Goal: Transaction & Acquisition: Purchase product/service

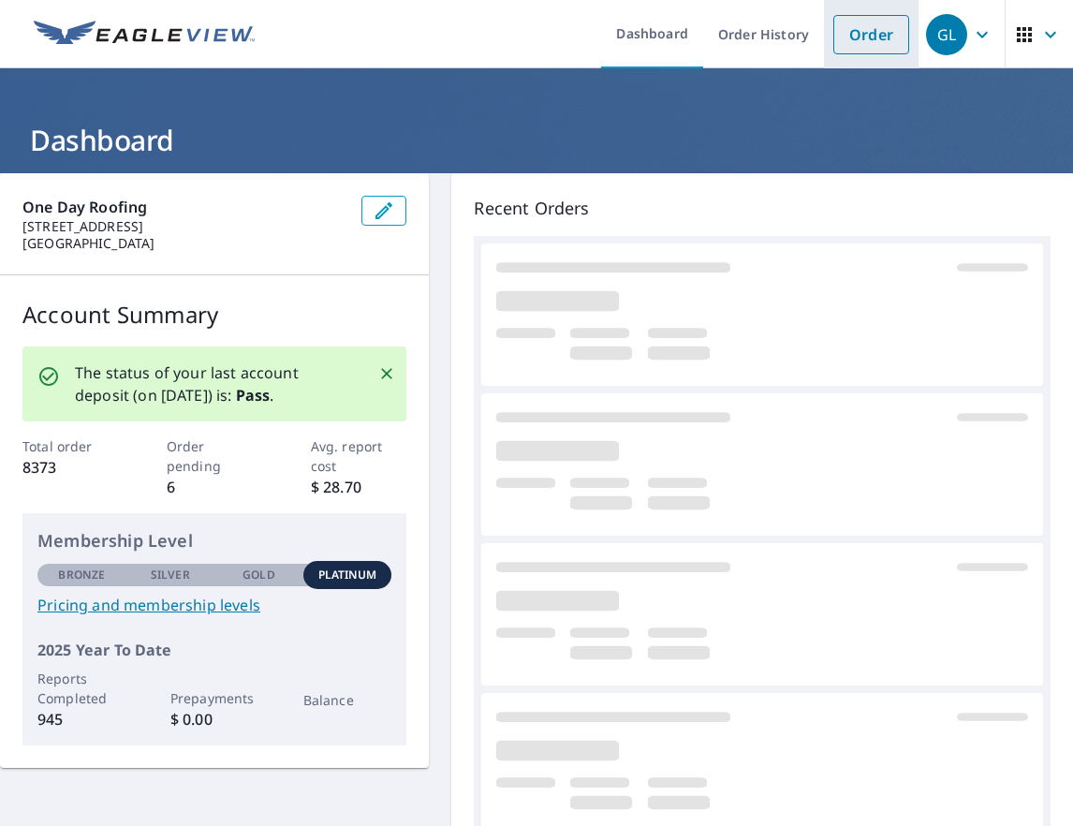
click at [876, 39] on link "Order" at bounding box center [871, 34] width 76 height 39
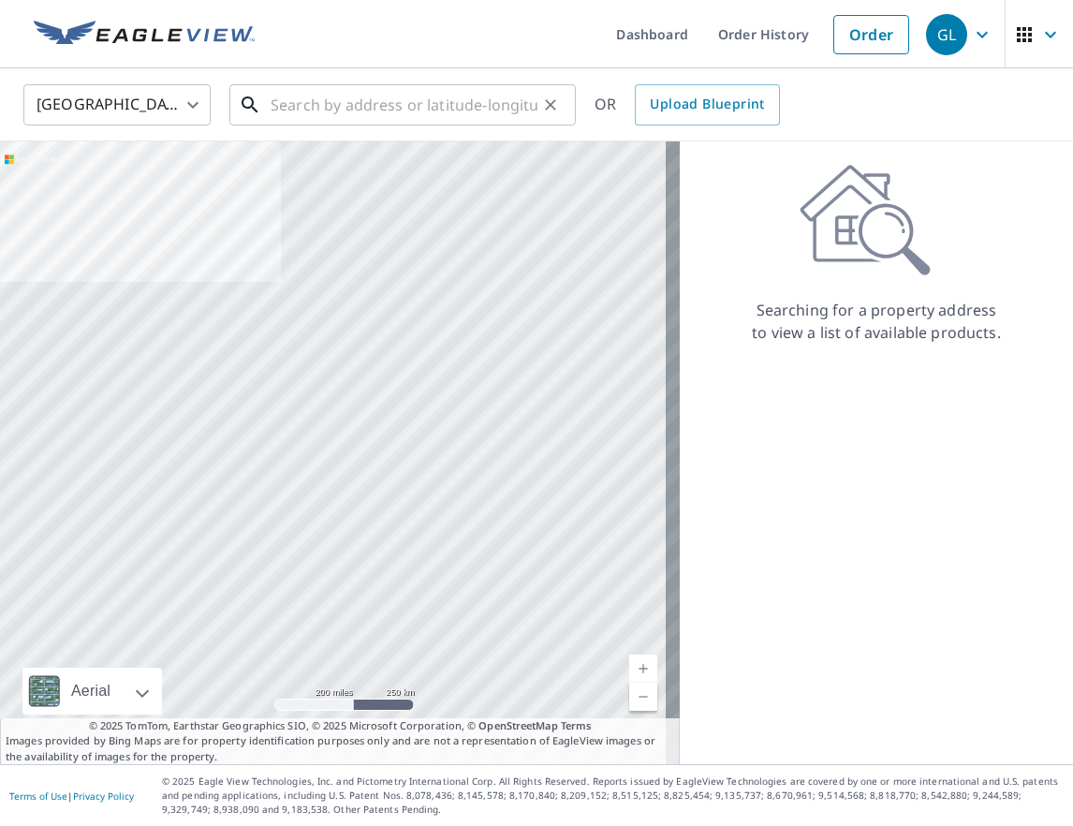
click at [363, 103] on input "text" at bounding box center [404, 105] width 267 height 52
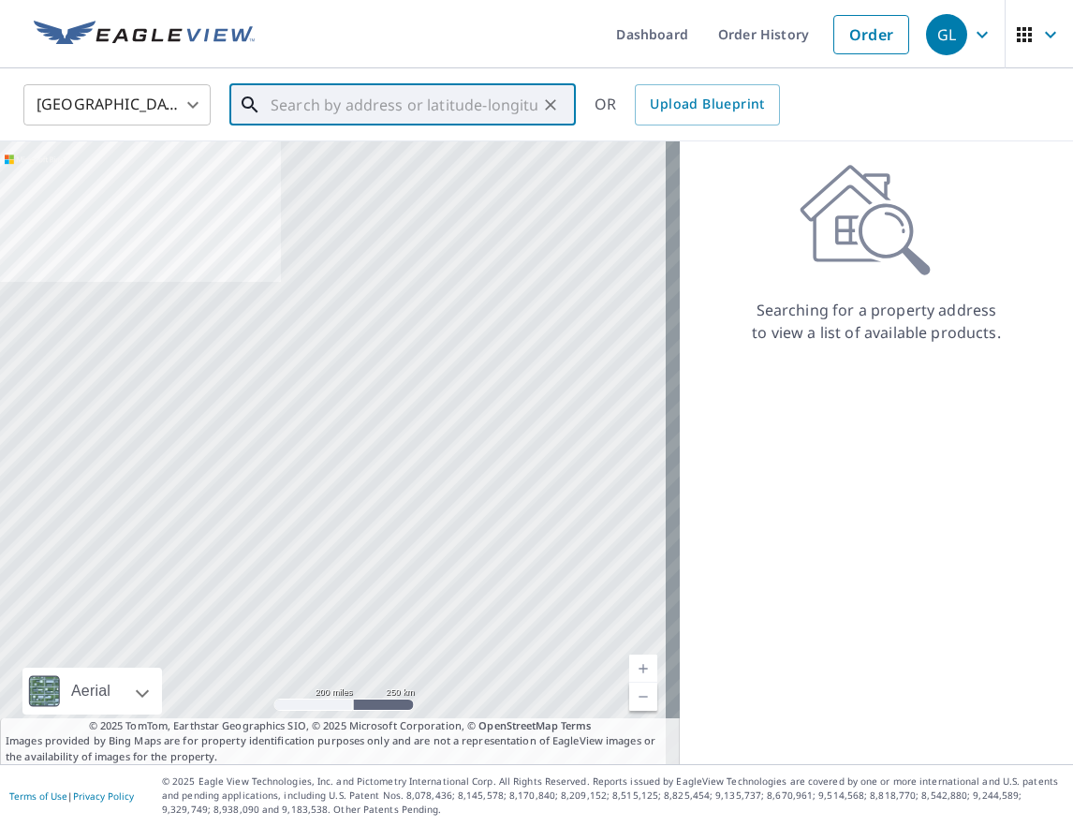
paste input "[STREET_ADDRESS][PERSON_NAME]"
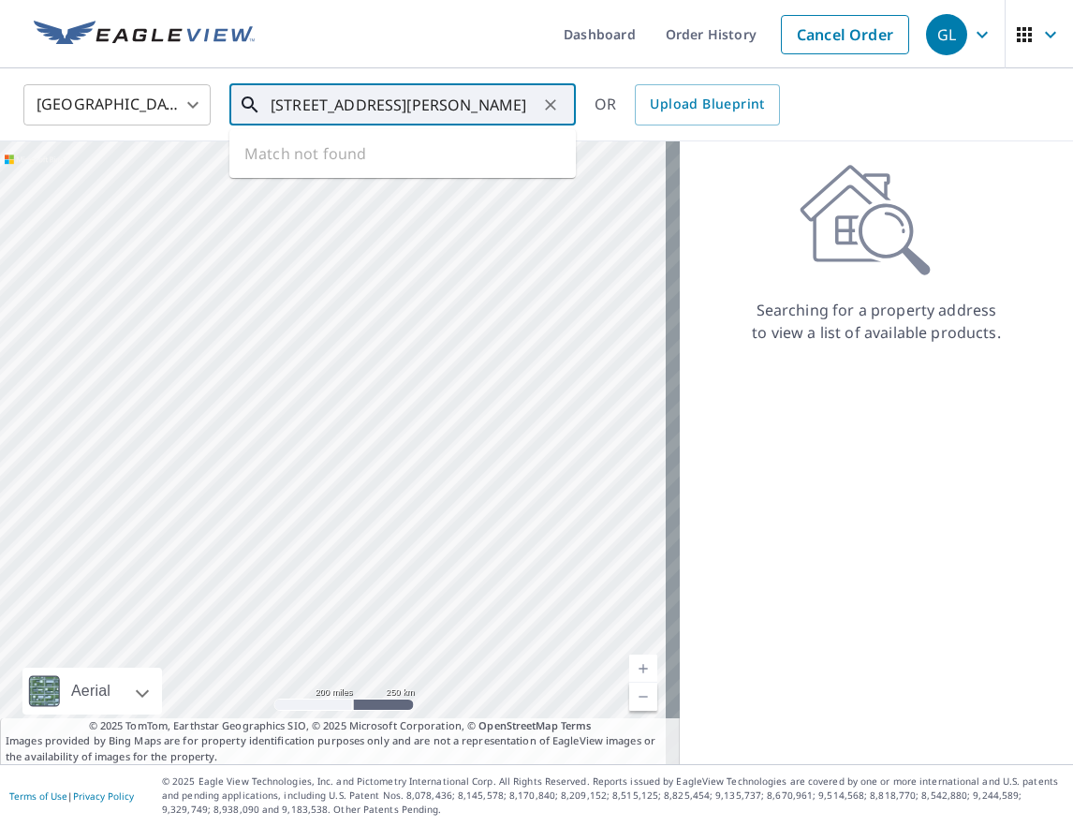
type input "[STREET_ADDRESS][PERSON_NAME]"
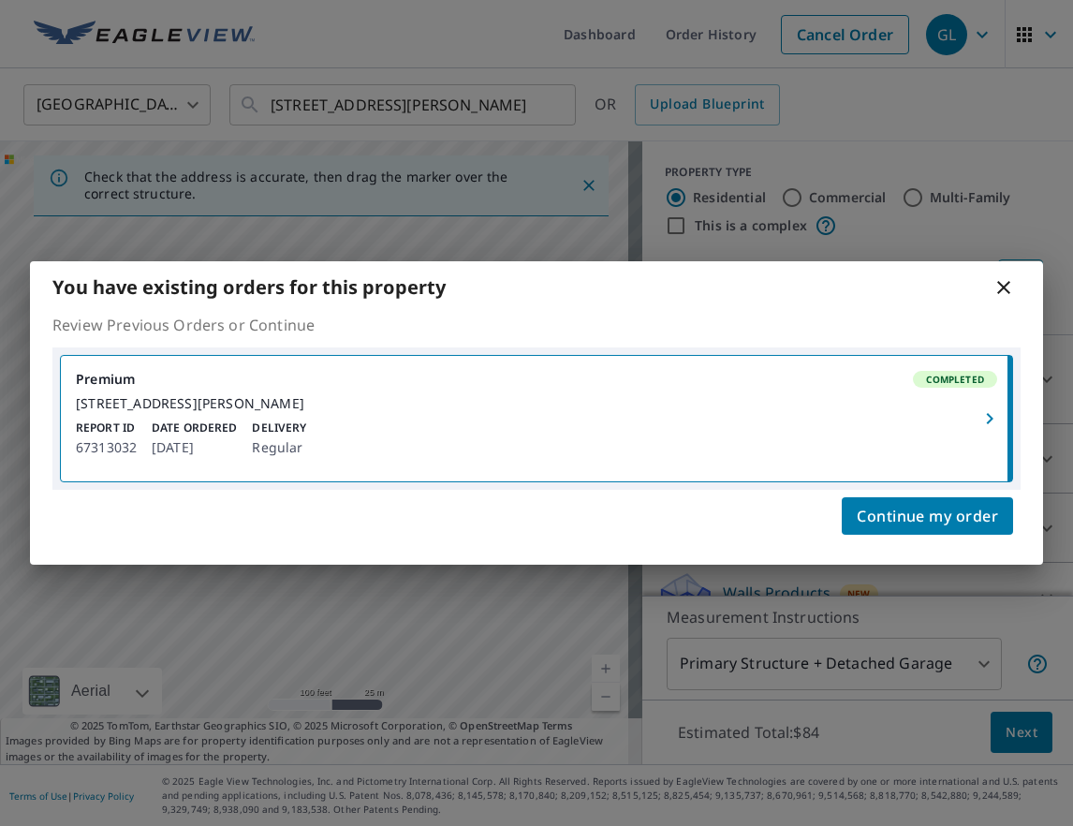
click at [1013, 285] on icon at bounding box center [1003, 287] width 22 height 22
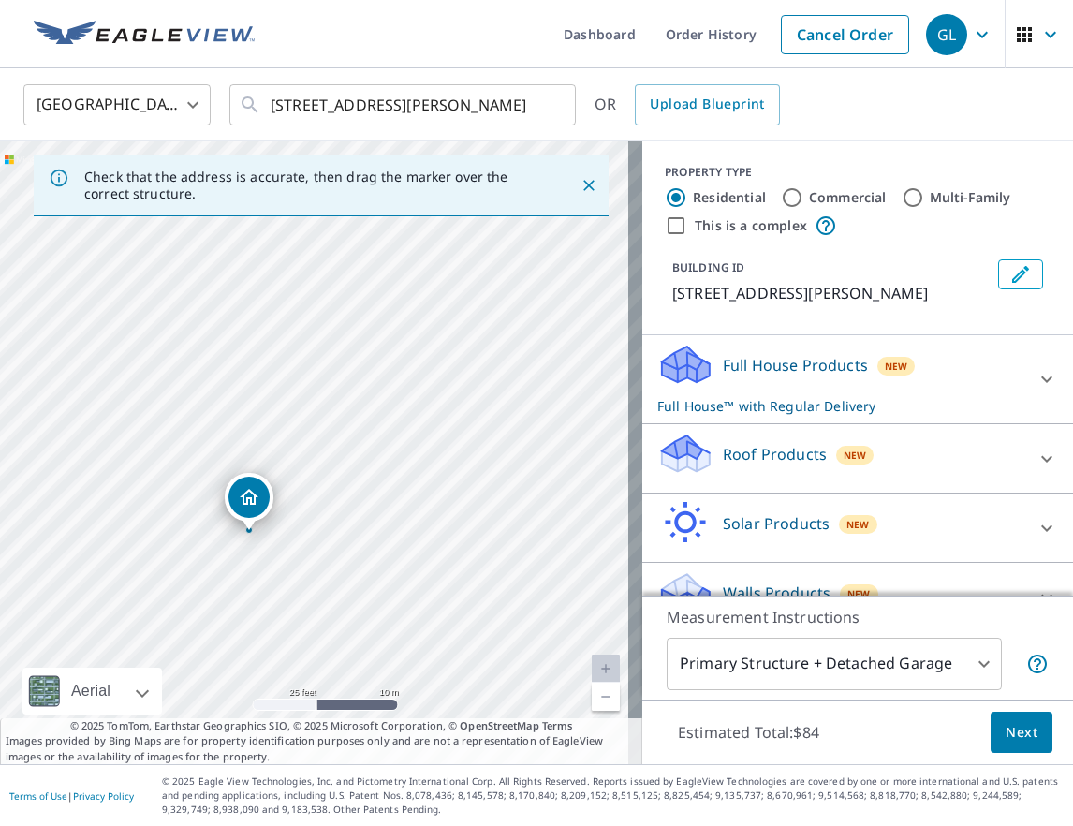
drag, startPoint x: 353, startPoint y: 465, endPoint x: 356, endPoint y: 575, distance: 109.6
click at [356, 575] on div "[STREET_ADDRESS][PERSON_NAME]" at bounding box center [321, 452] width 642 height 623
drag, startPoint x: 256, startPoint y: 498, endPoint x: 255, endPoint y: 335, distance: 162.9
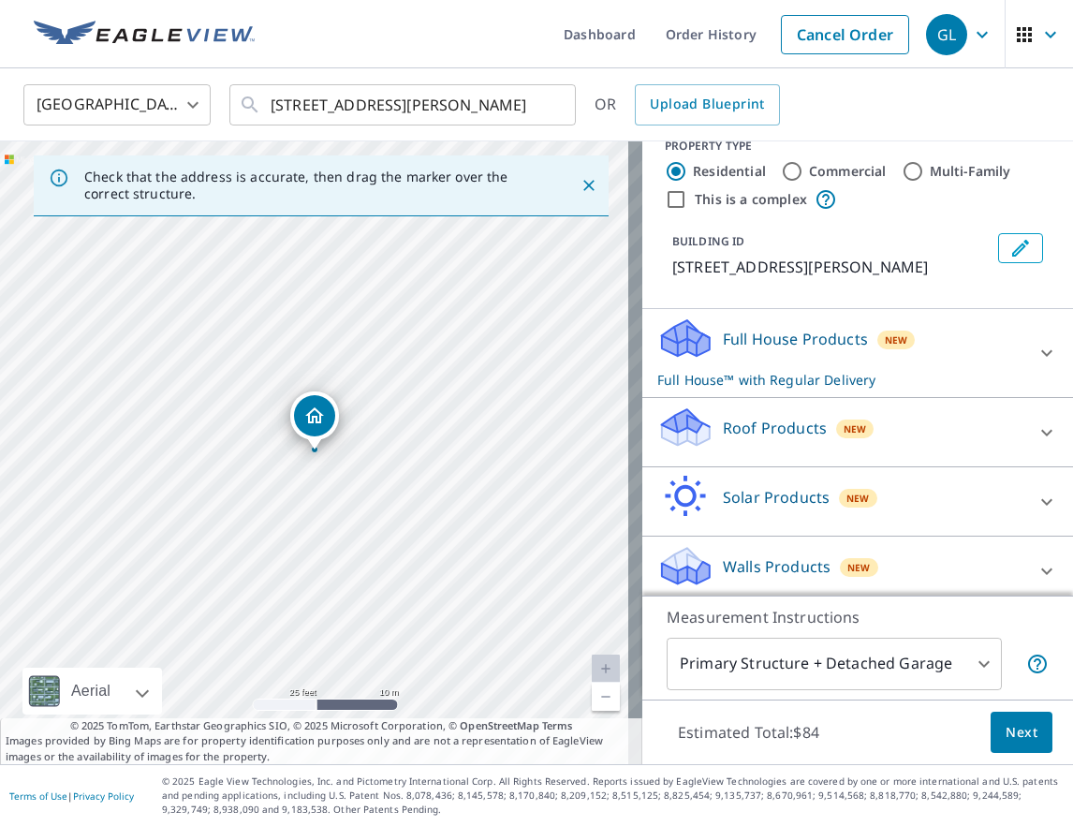
scroll to position [37, 0]
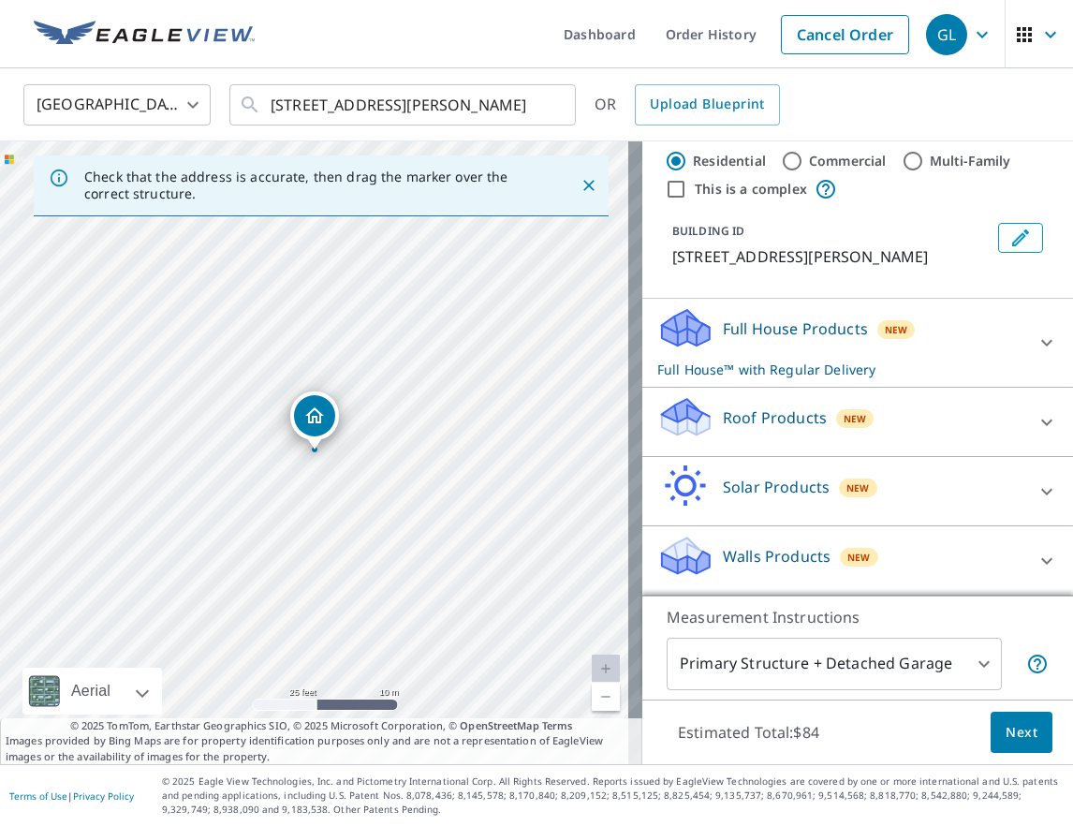
click at [946, 435] on div "Roof Products New" at bounding box center [840, 421] width 367 height 53
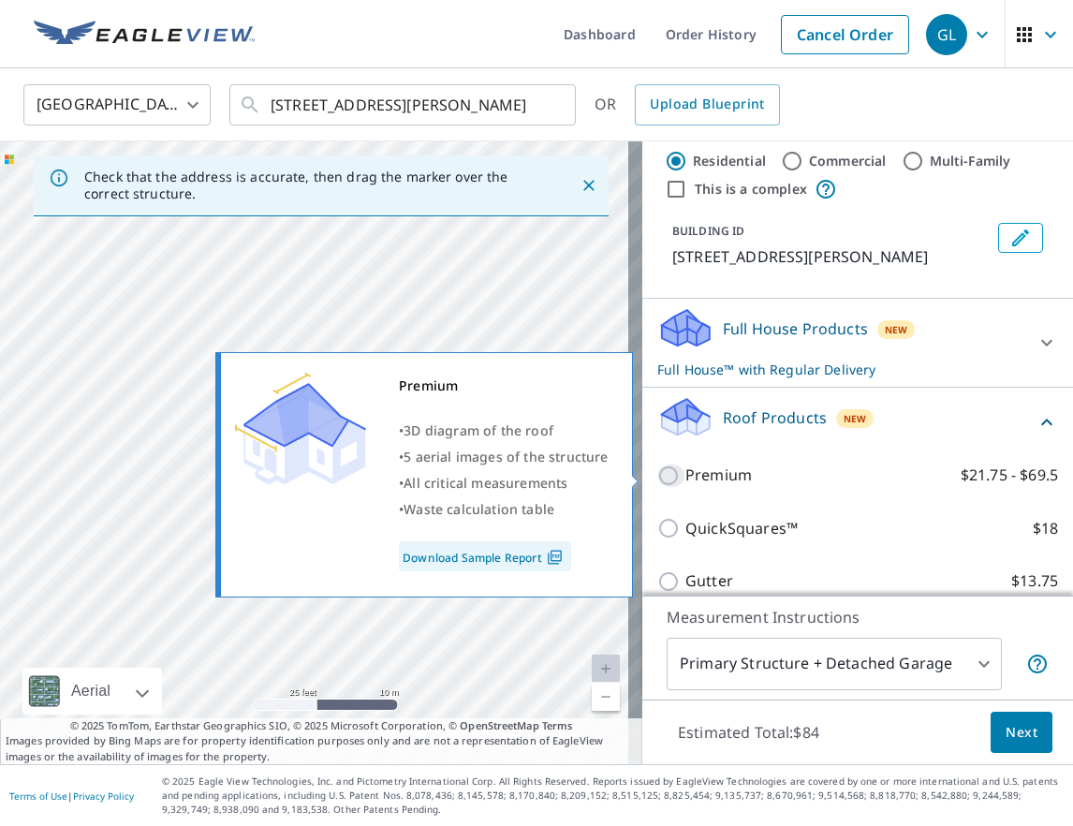
click at [658, 476] on input "Premium $21.75 - $69.5" at bounding box center [671, 475] width 28 height 22
checkbox input "true"
checkbox input "false"
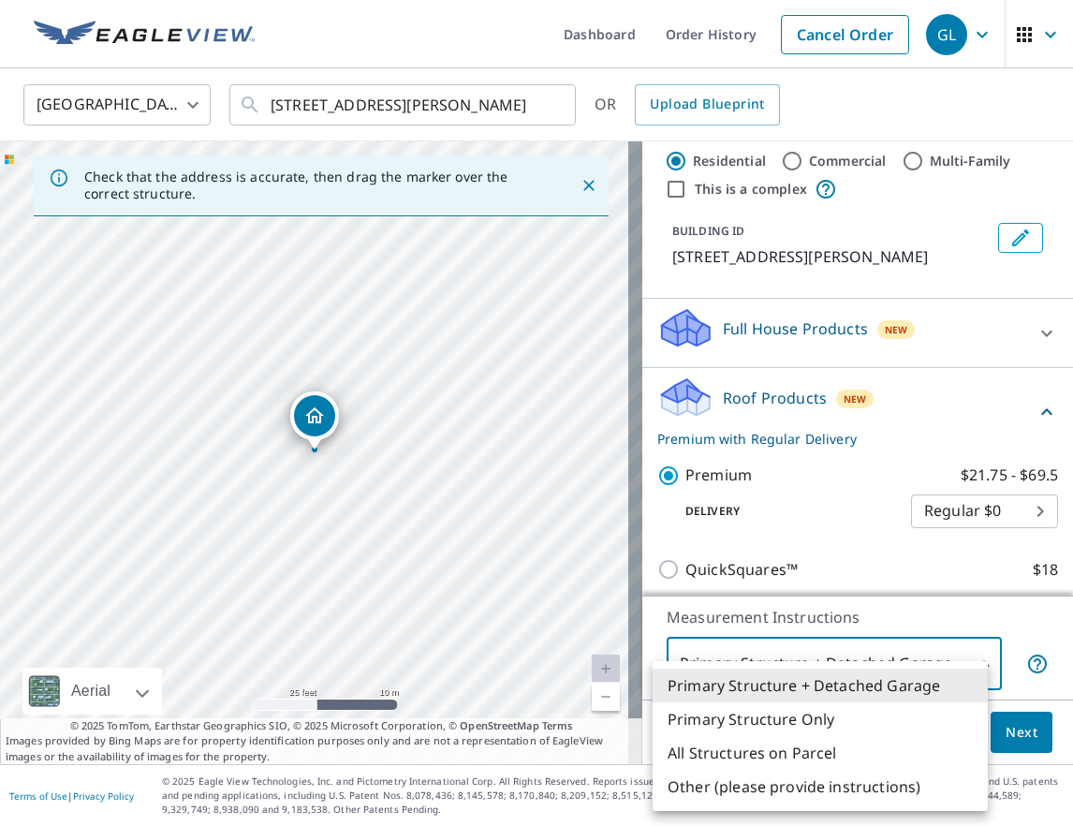
click at [945, 662] on body "GL GL Dashboard Order History Cancel Order GL [GEOGRAPHIC_DATA] [GEOGRAPHIC_DAT…" at bounding box center [536, 413] width 1073 height 826
click at [872, 738] on li "All Structures on Parcel" at bounding box center [820, 753] width 335 height 34
type input "3"
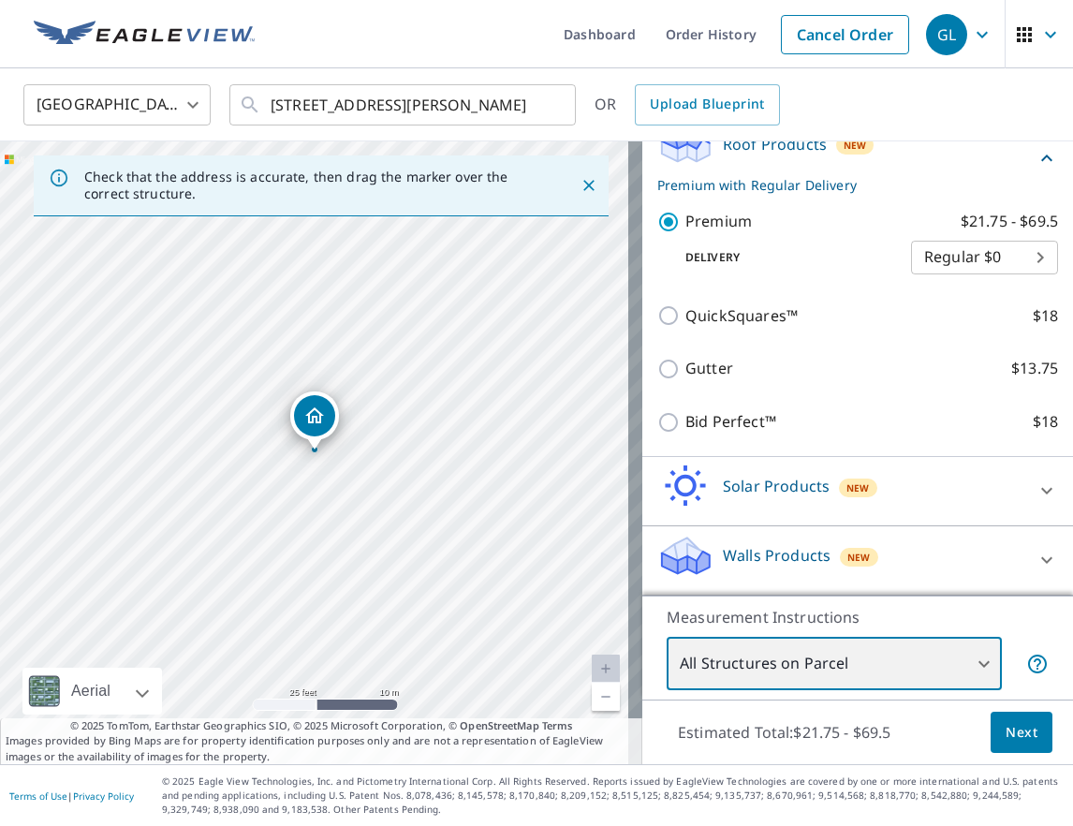
scroll to position [287, 0]
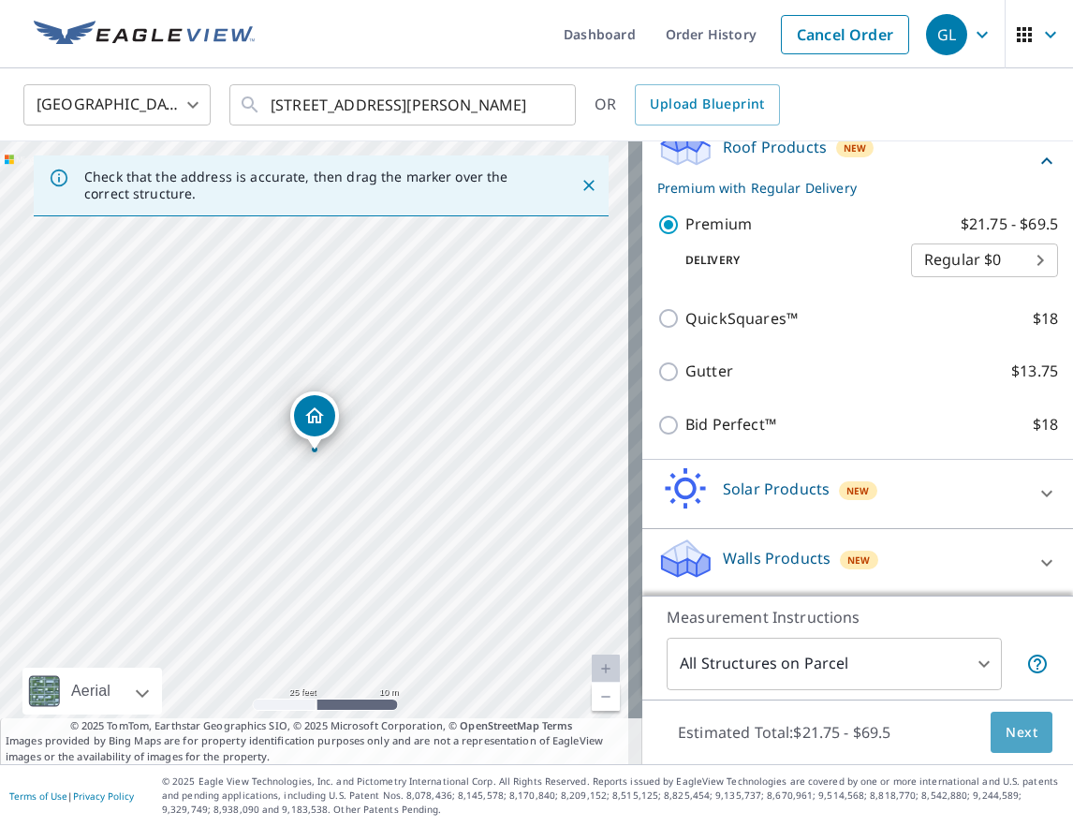
click at [1006, 742] on span "Next" at bounding box center [1022, 732] width 32 height 23
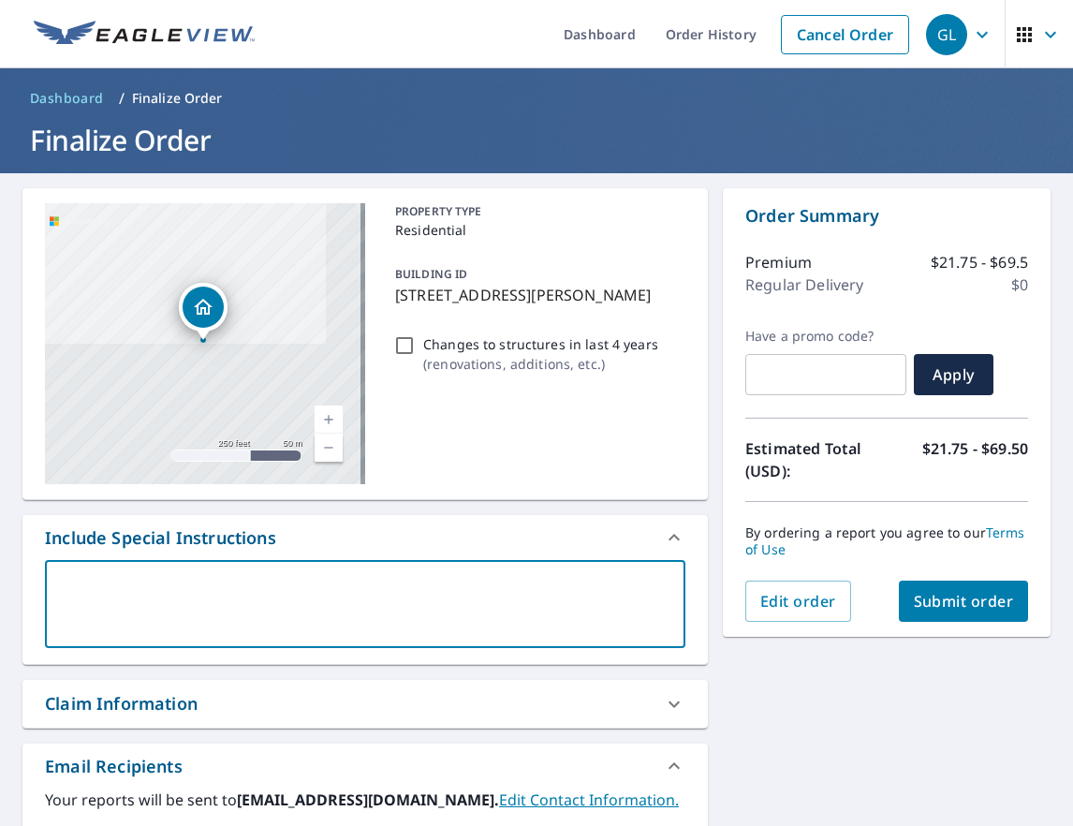
click at [110, 578] on textarea at bounding box center [365, 604] width 614 height 53
type textarea "n"
type textarea "x"
checkbox input "true"
type textarea "ne"
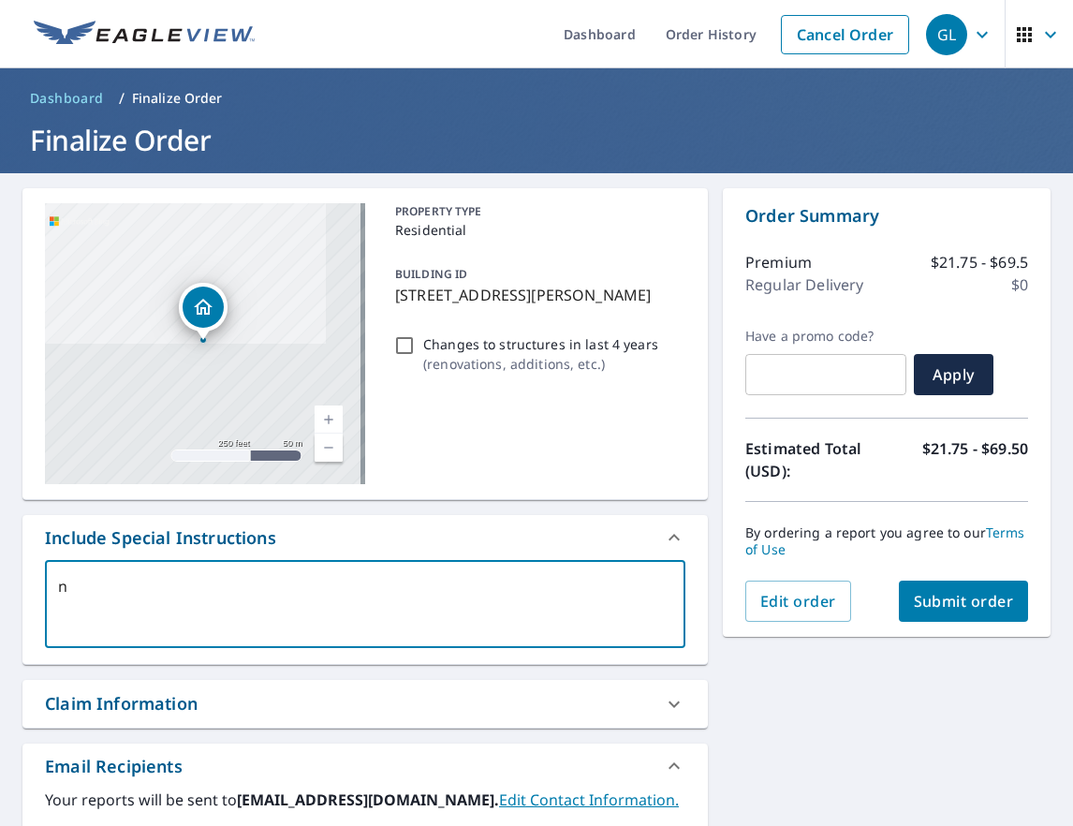
type textarea "x"
checkbox input "true"
type textarea "nee"
type textarea "x"
checkbox input "true"
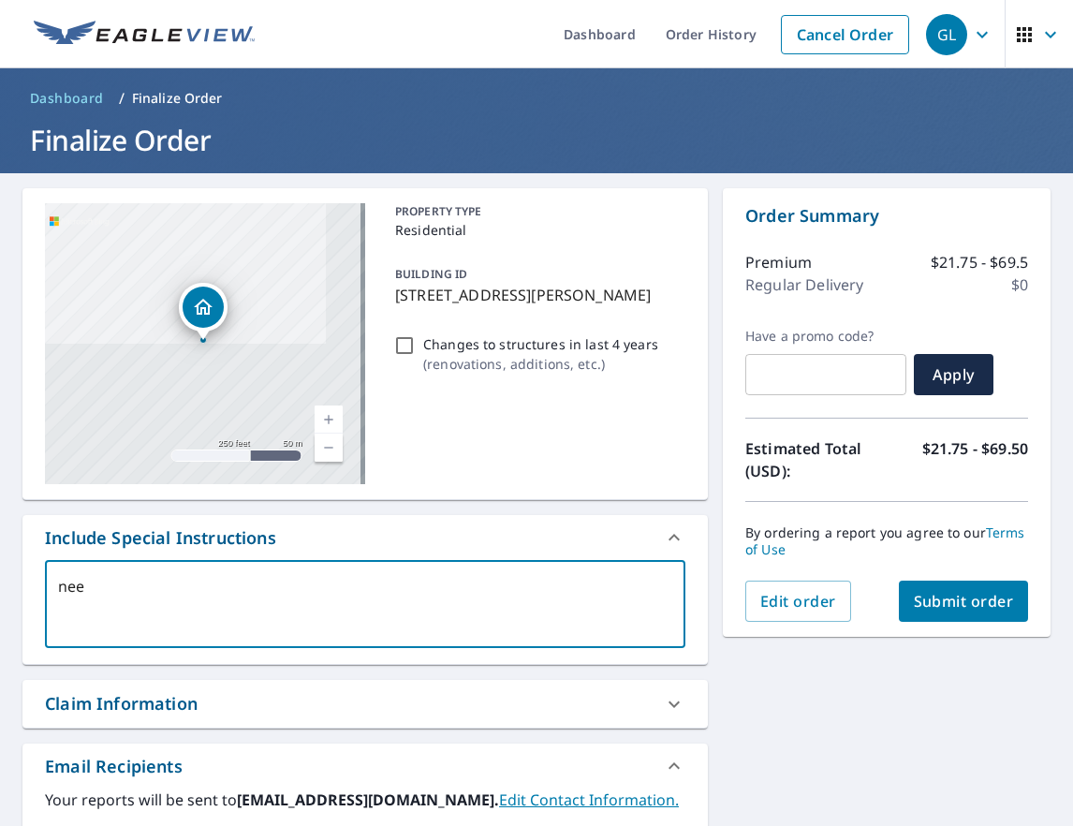
type textarea "need"
type textarea "x"
checkbox input "true"
type textarea "need"
type textarea "x"
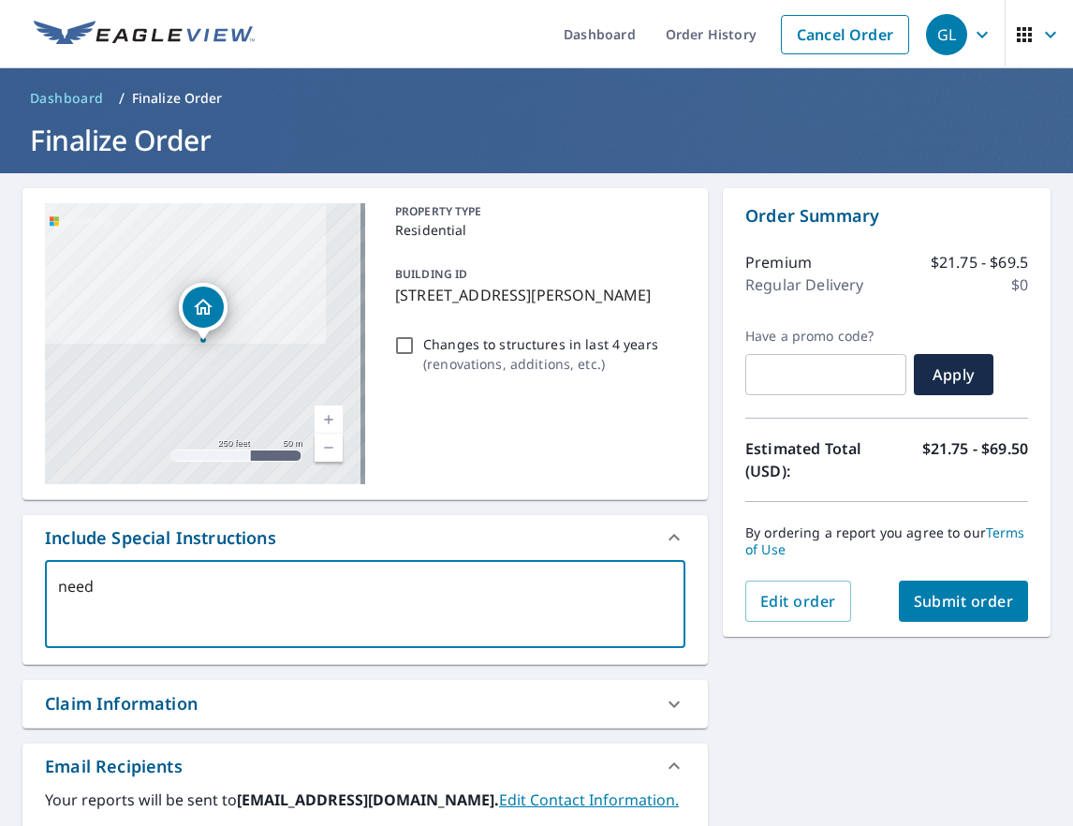
checkbox input "true"
type textarea "need t"
type textarea "x"
checkbox input "true"
type textarea "need th"
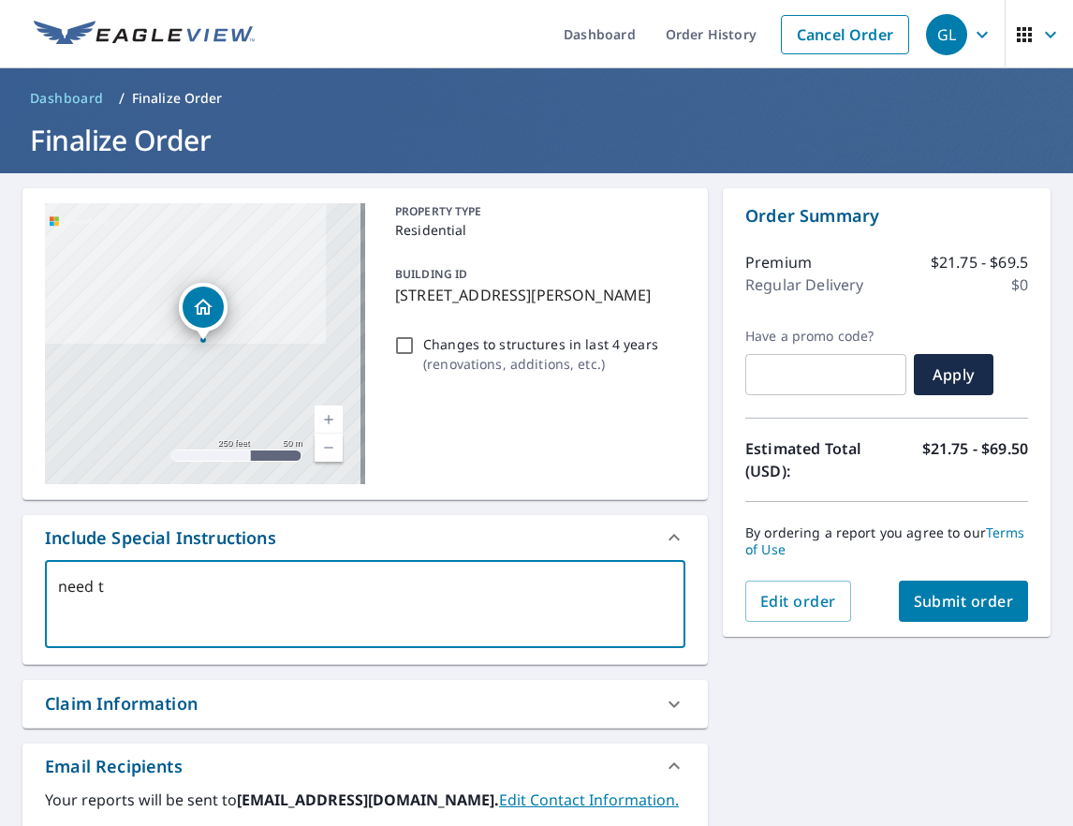
type textarea "x"
checkbox input "true"
type textarea "need the"
type textarea "x"
checkbox input "true"
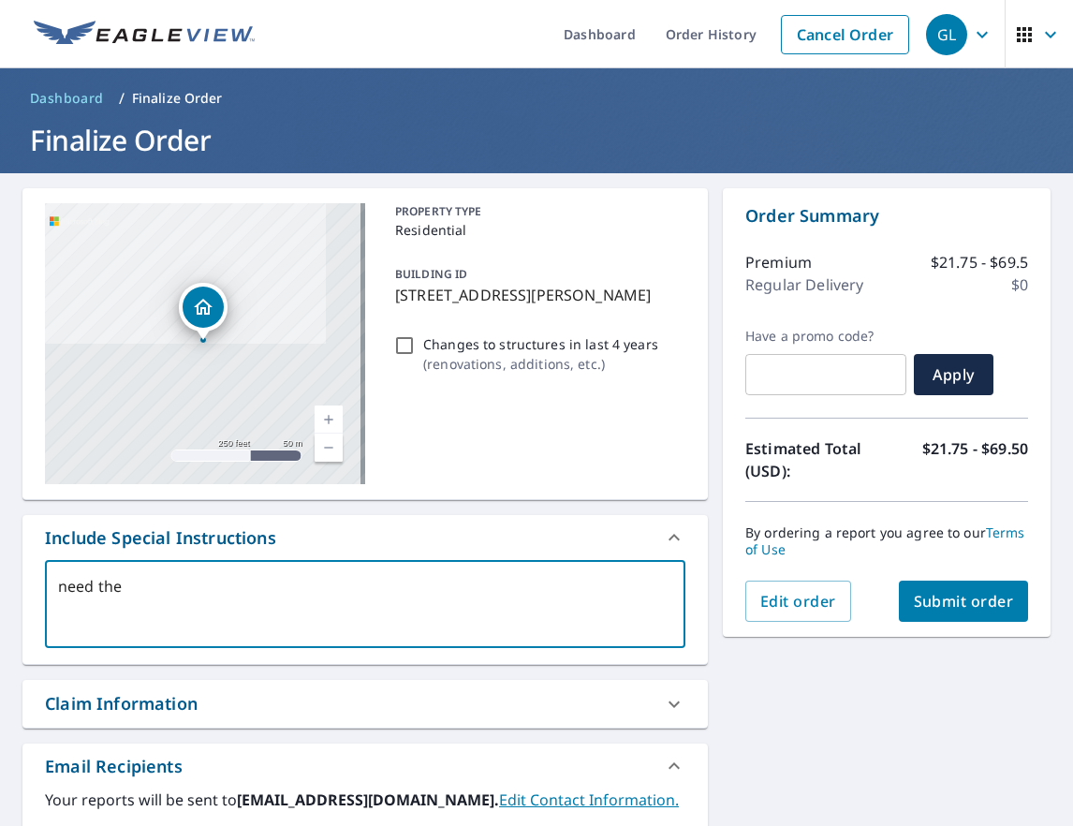
type textarea "need the"
type textarea "x"
checkbox input "true"
type textarea "need the g"
type textarea "x"
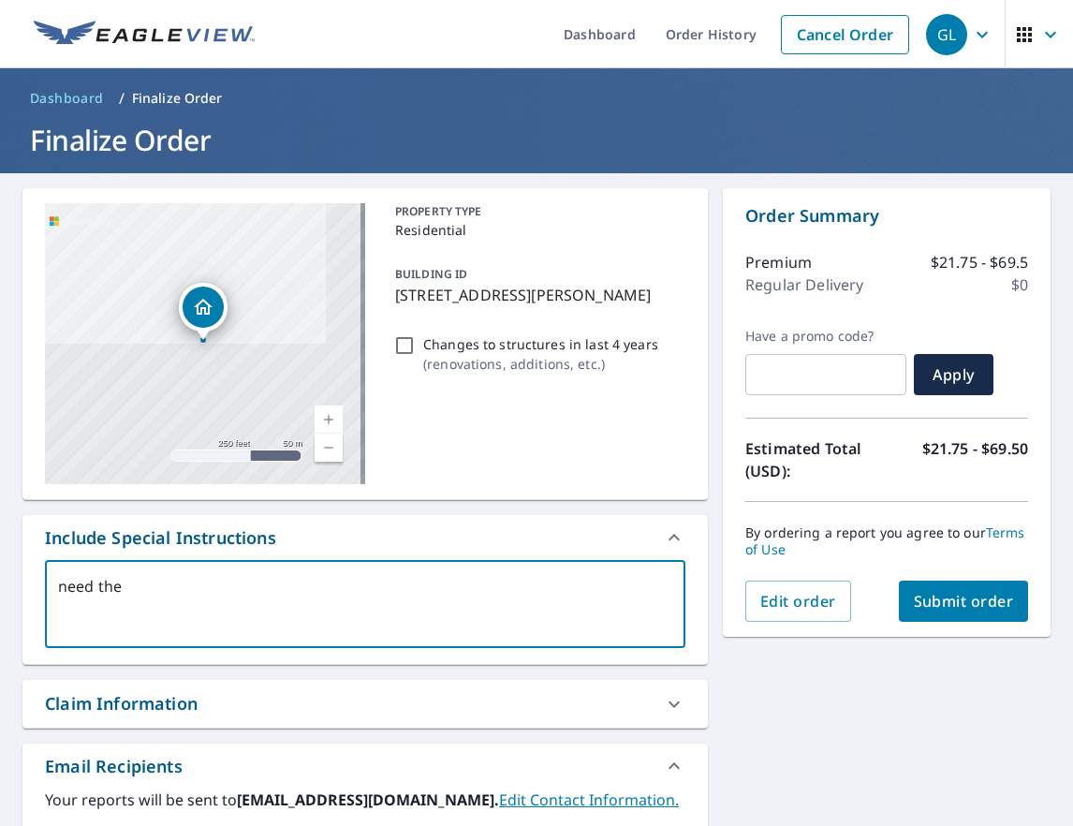
checkbox input "true"
type textarea "need the ga"
type textarea "x"
checkbox input "true"
type textarea "need the gar"
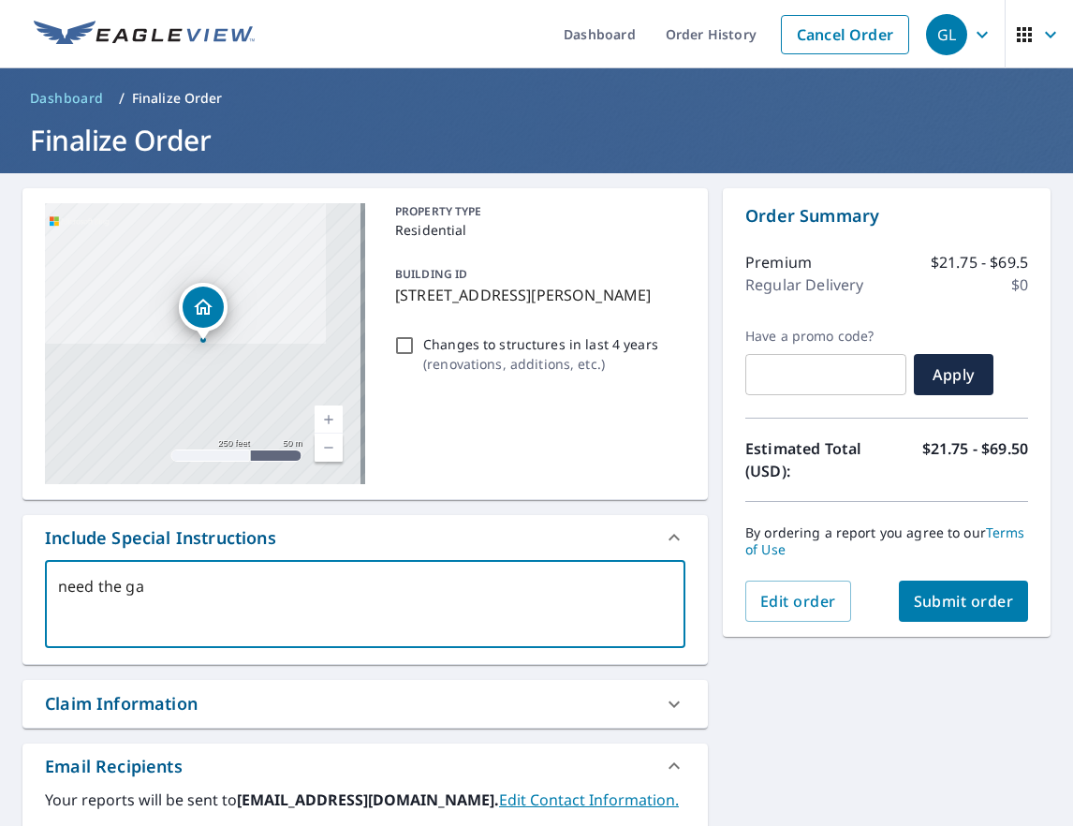
type textarea "x"
checkbox input "true"
type textarea "need the gara"
type textarea "x"
checkbox input "true"
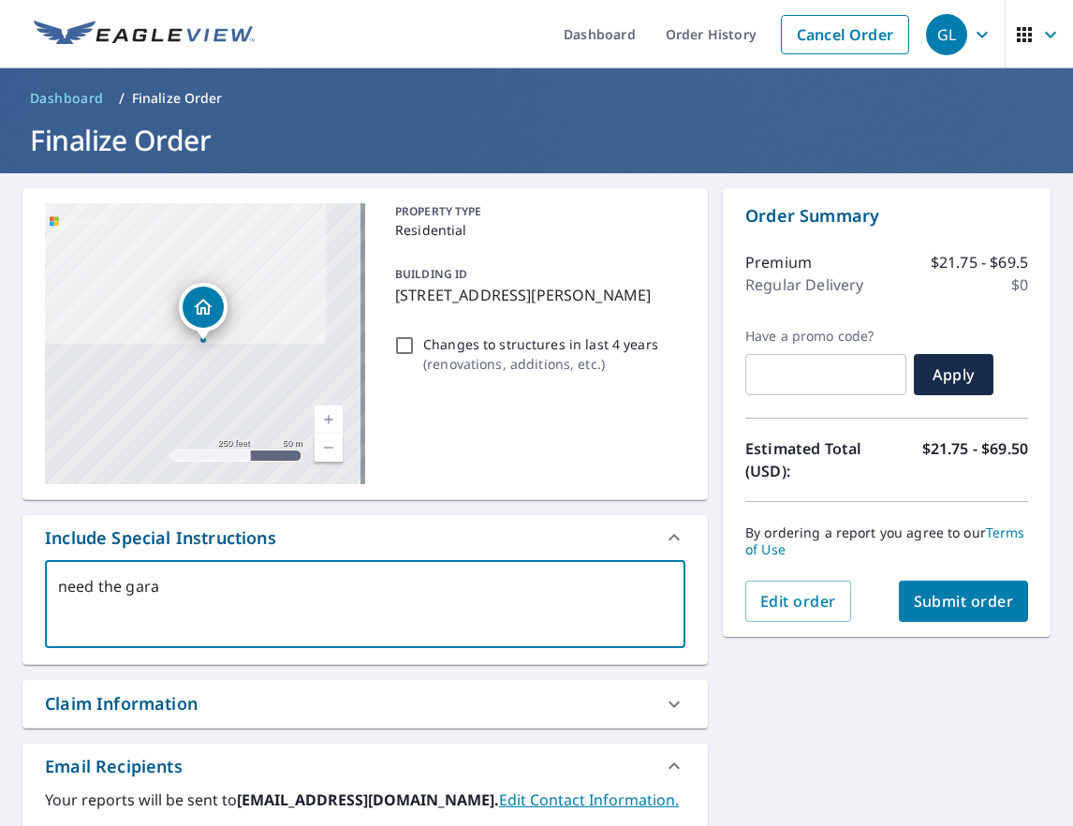
type textarea "need the garag"
type textarea "x"
checkbox input "true"
type textarea "need the garage"
type textarea "x"
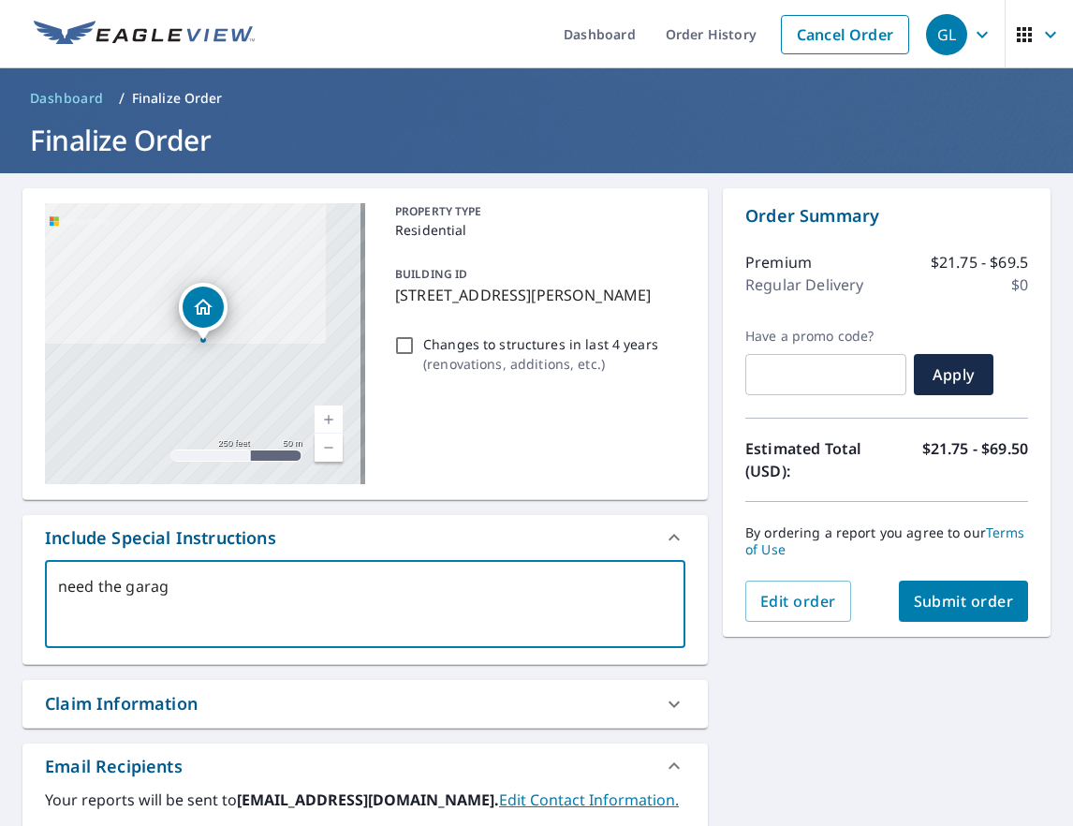
checkbox input "true"
type textarea "need the garage"
type textarea "x"
checkbox input "true"
type textarea "need the garage t"
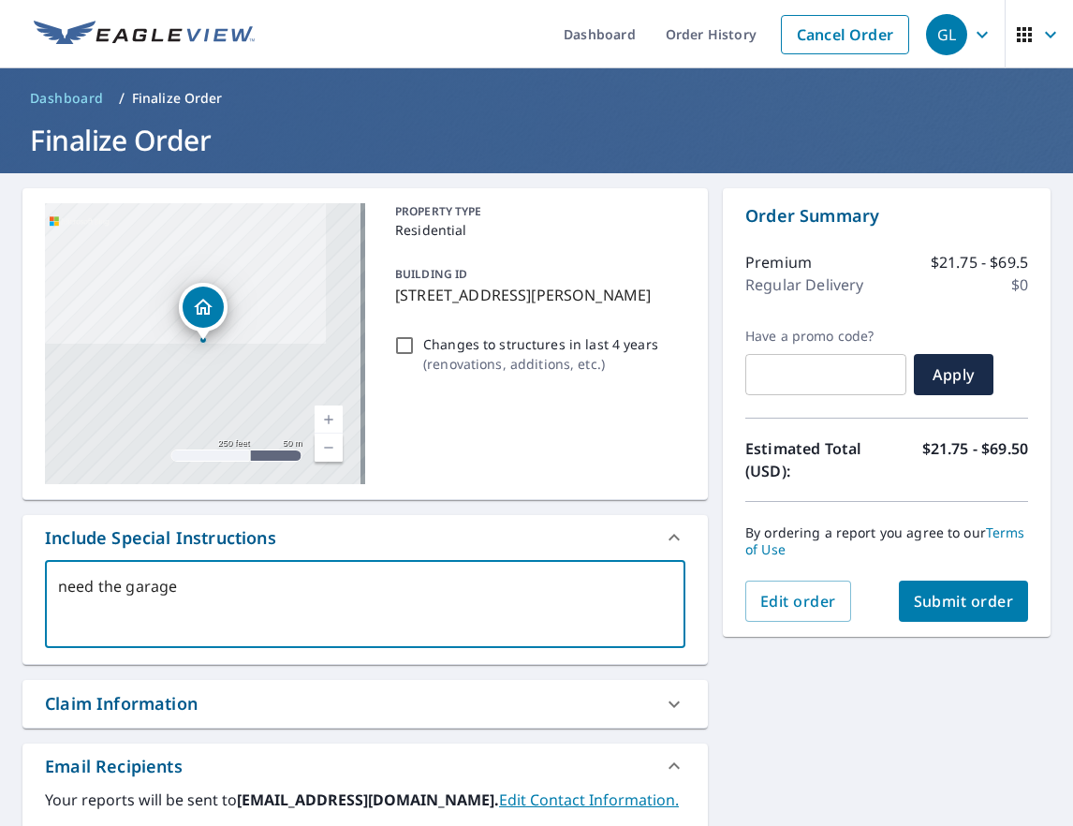
type textarea "x"
checkbox input "true"
type textarea "need the garage th"
type textarea "x"
checkbox input "true"
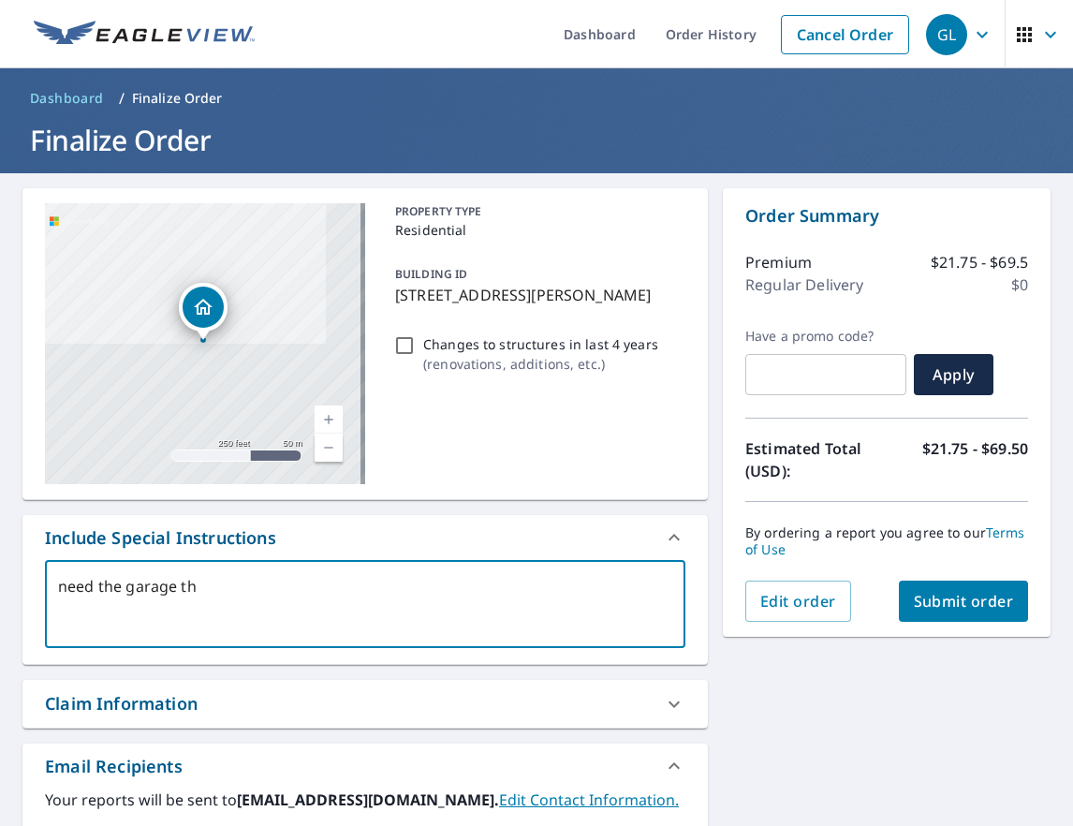
type textarea "need the garage tha"
type textarea "x"
checkbox input "true"
type textarea "need the garage that"
type textarea "x"
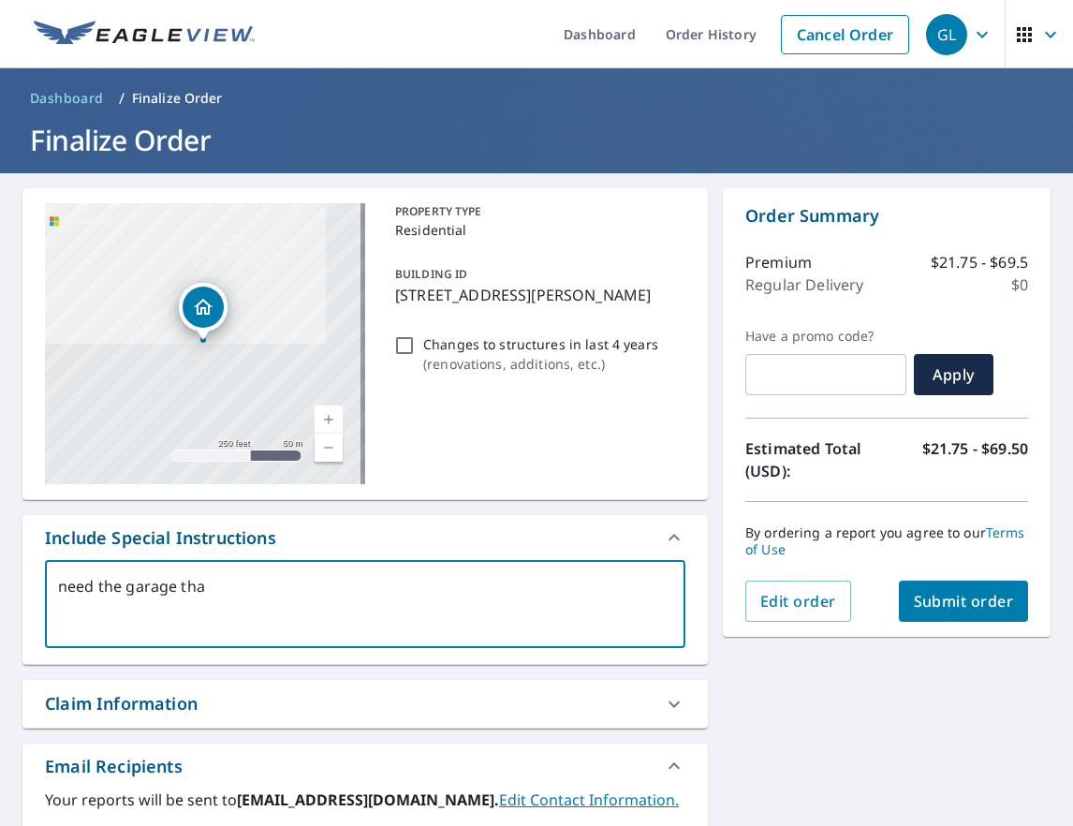
checkbox input "true"
type textarea "need the garage that"
type textarea "x"
checkbox input "true"
type textarea "need the garage that s"
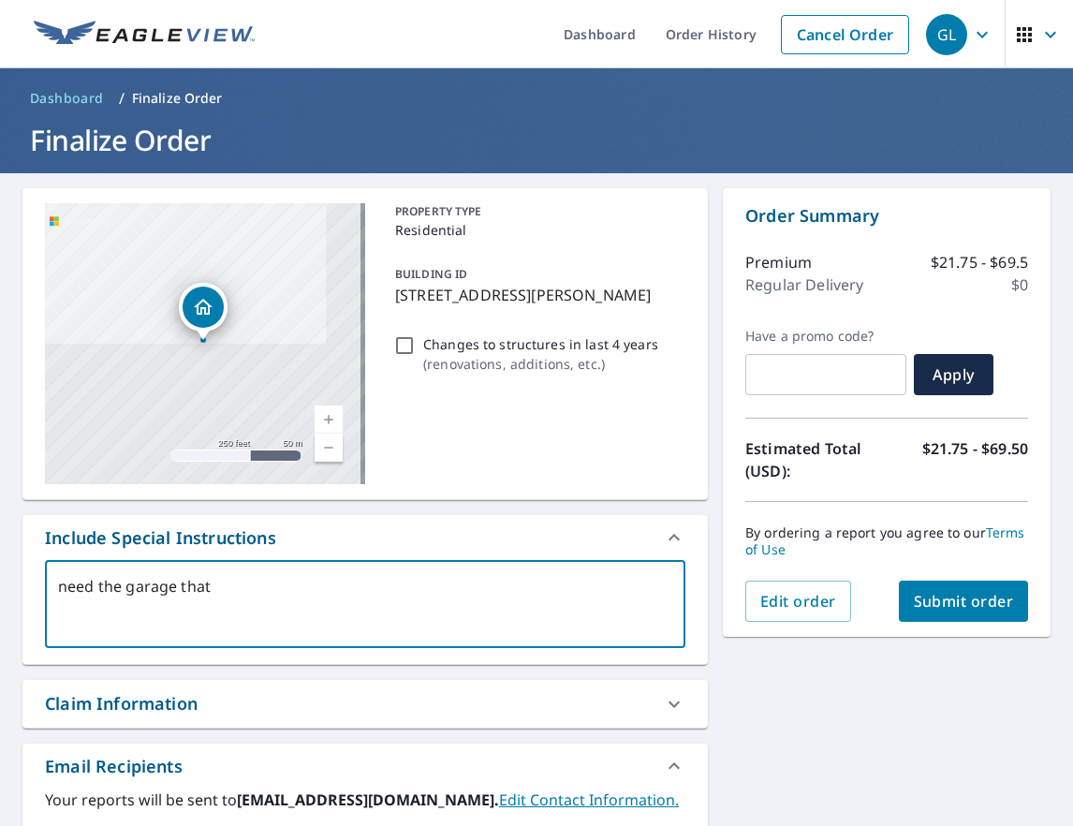
type textarea "x"
checkbox input "true"
type textarea "need the garage that"
type textarea "x"
checkbox input "true"
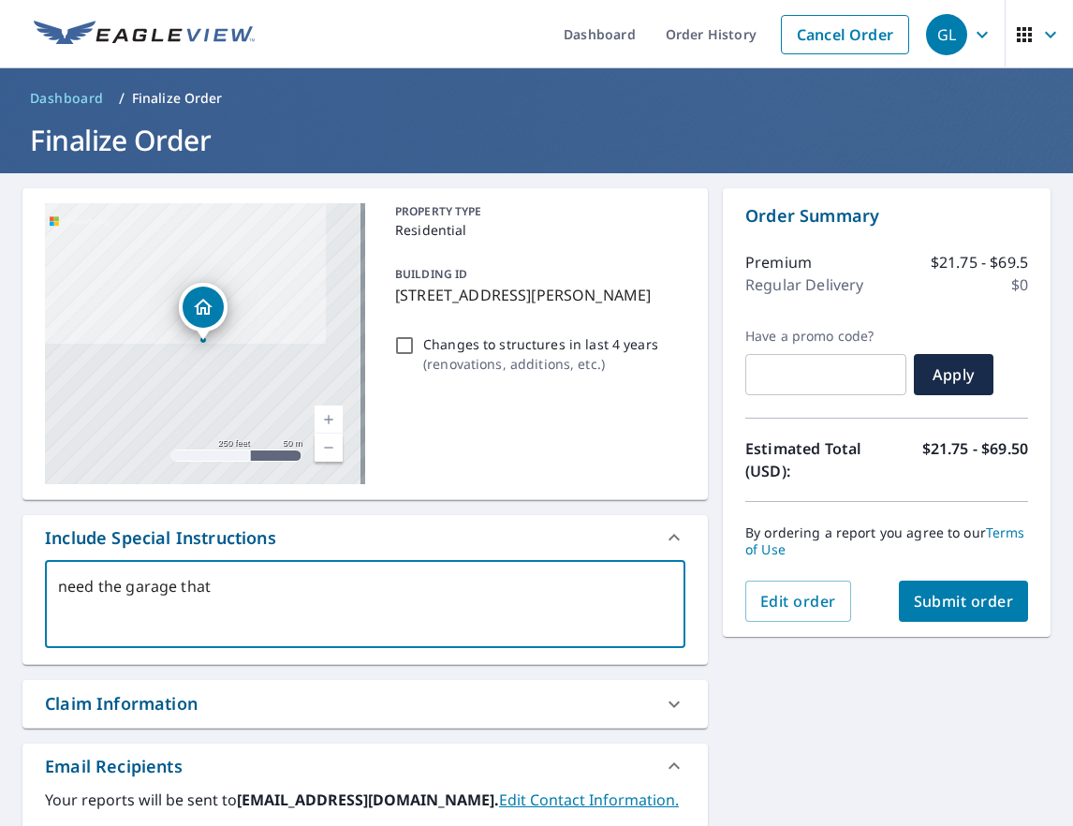
type textarea "need the garage that i"
type textarea "x"
checkbox input "true"
type textarea "need the garage that is"
type textarea "x"
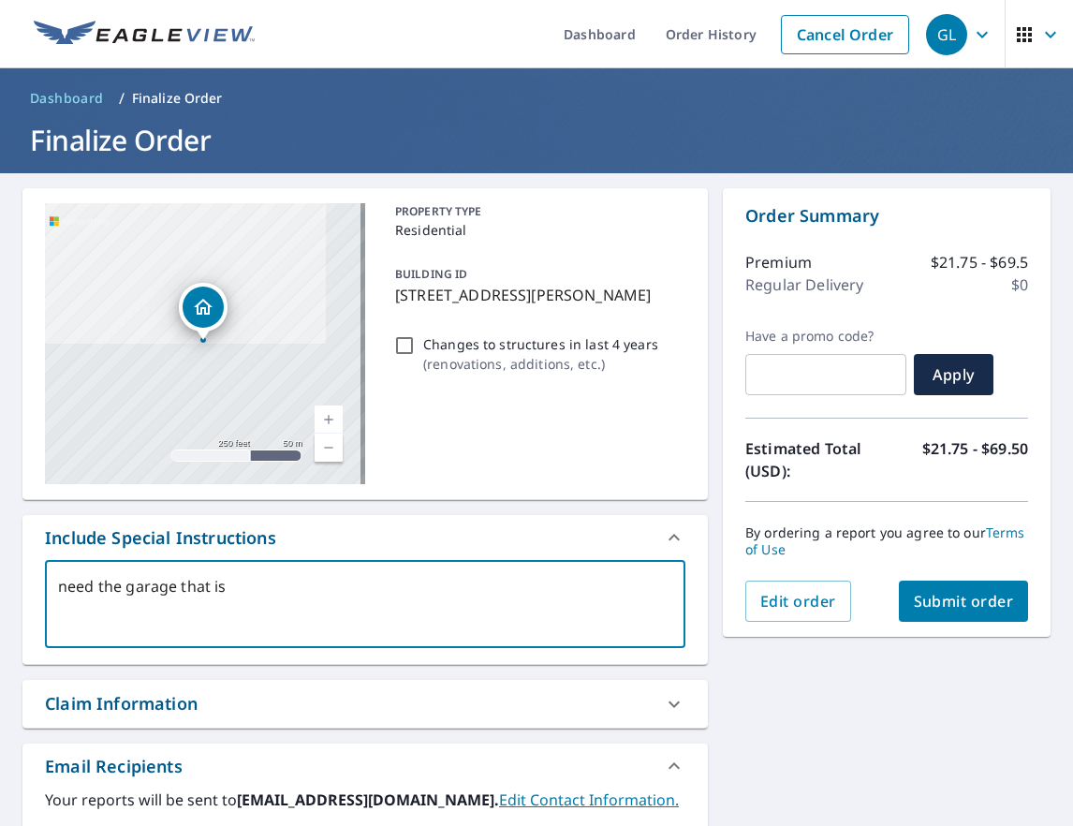
checkbox input "true"
type textarea "need the garage that is"
type textarea "x"
checkbox input "true"
type textarea "need the garage that is b"
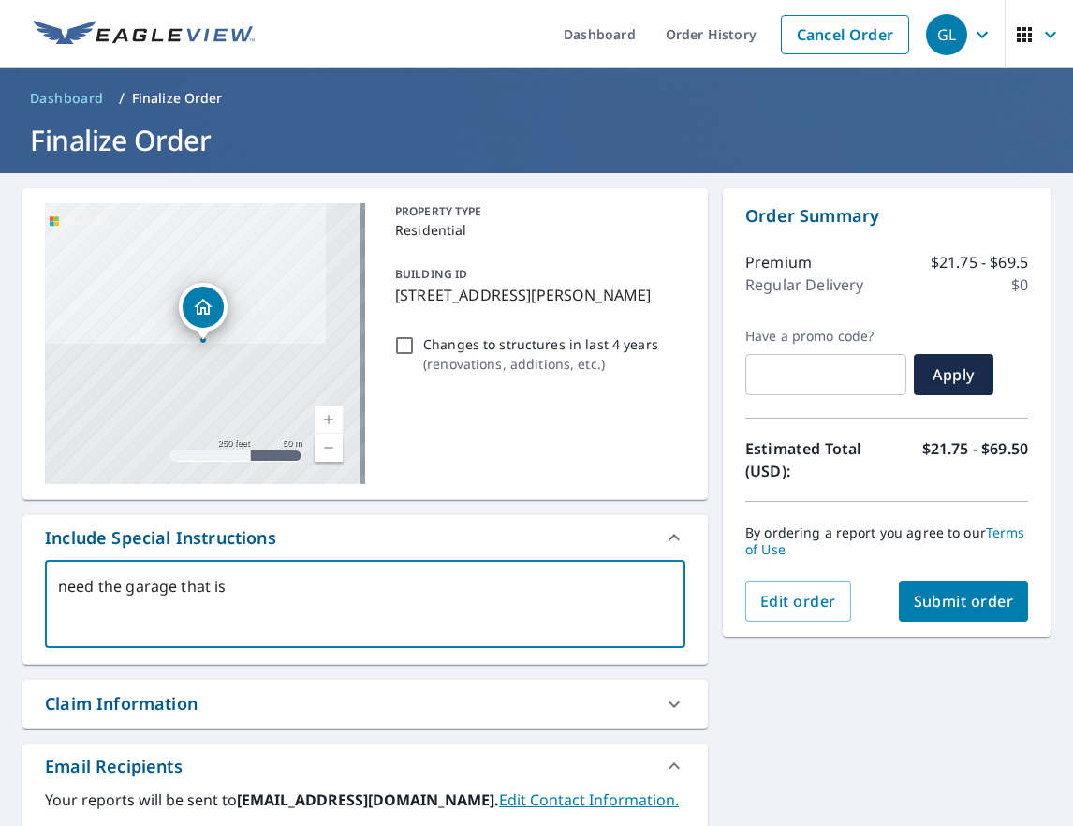
type textarea "x"
checkbox input "true"
type textarea "need the garage that is"
type textarea "x"
checkbox input "true"
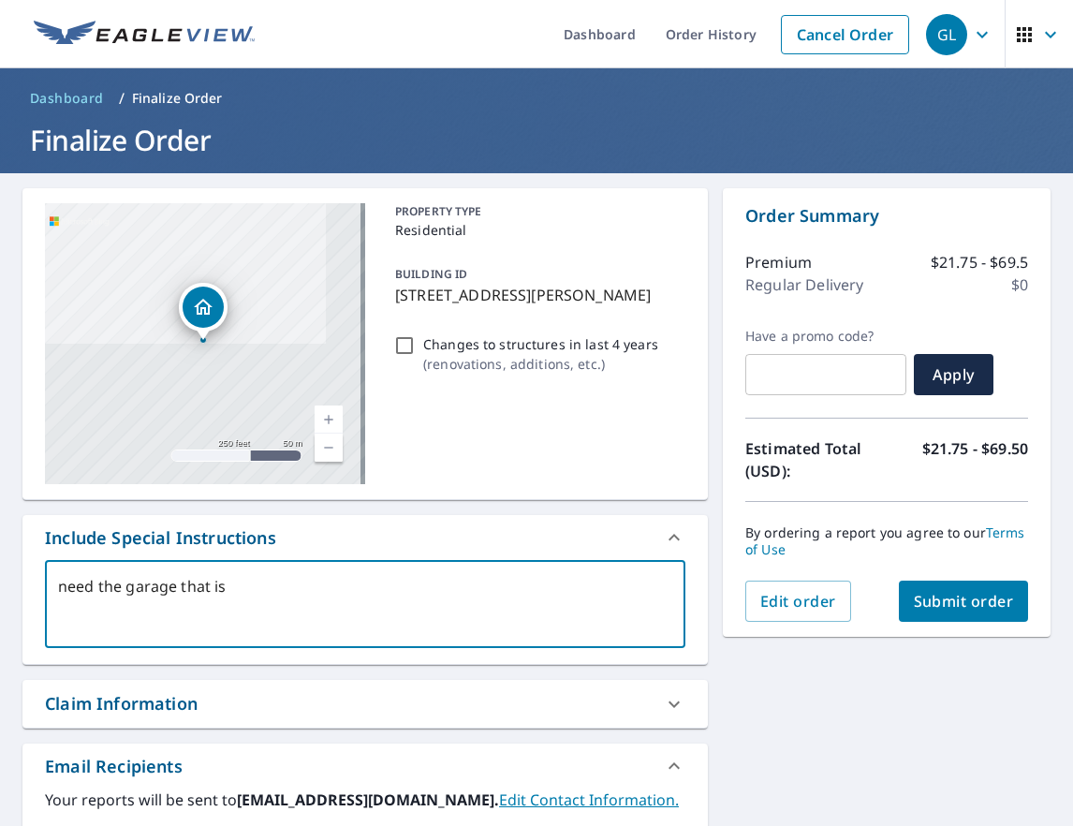
type textarea "need the garage that is p"
type textarea "x"
checkbox input "true"
type textarea "need the garage that is pi"
type textarea "x"
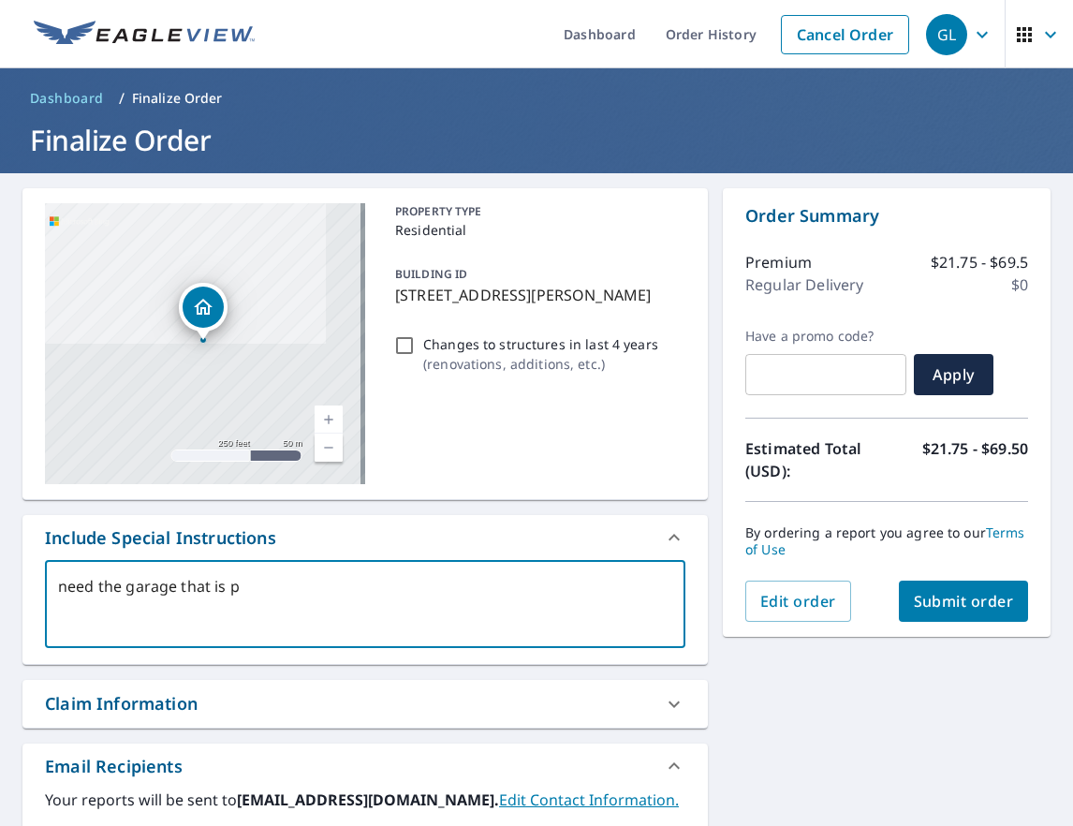
checkbox input "true"
type textarea "need the garage that is pin"
type textarea "x"
checkbox input "true"
type textarea "need the garage that is pinn"
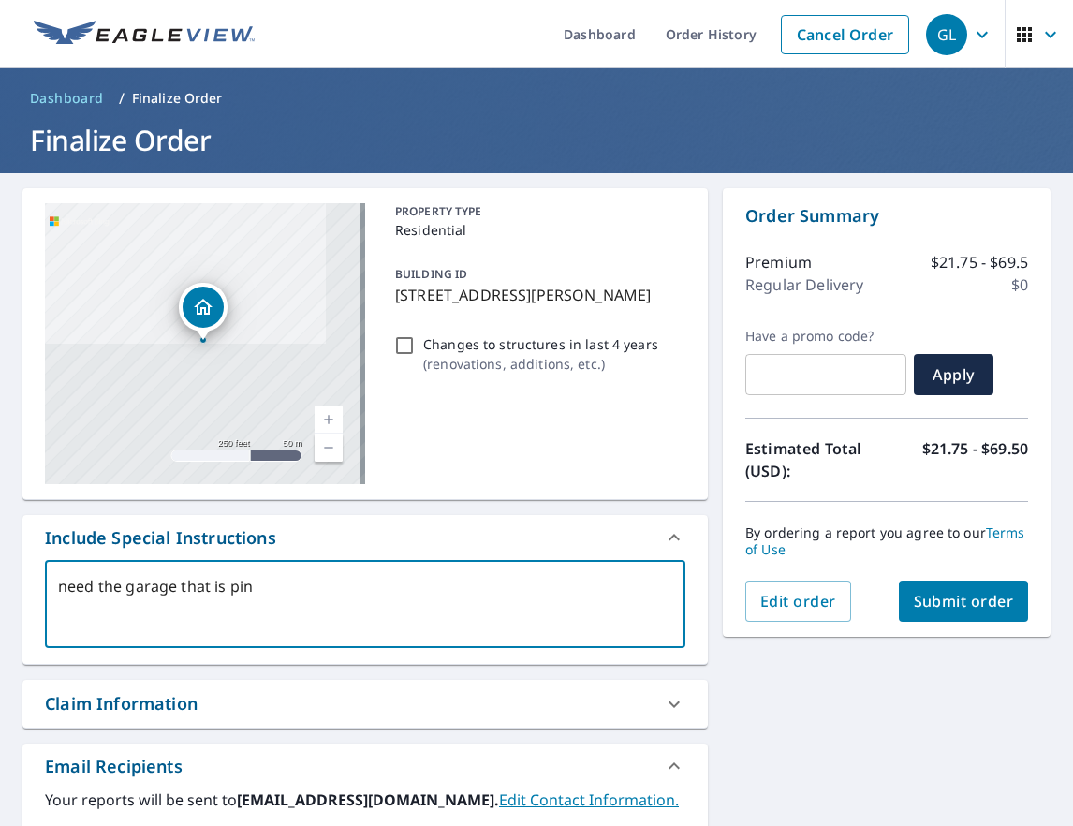
type textarea "x"
checkbox input "true"
type textarea "need the garage that is pinne"
type textarea "x"
checkbox input "true"
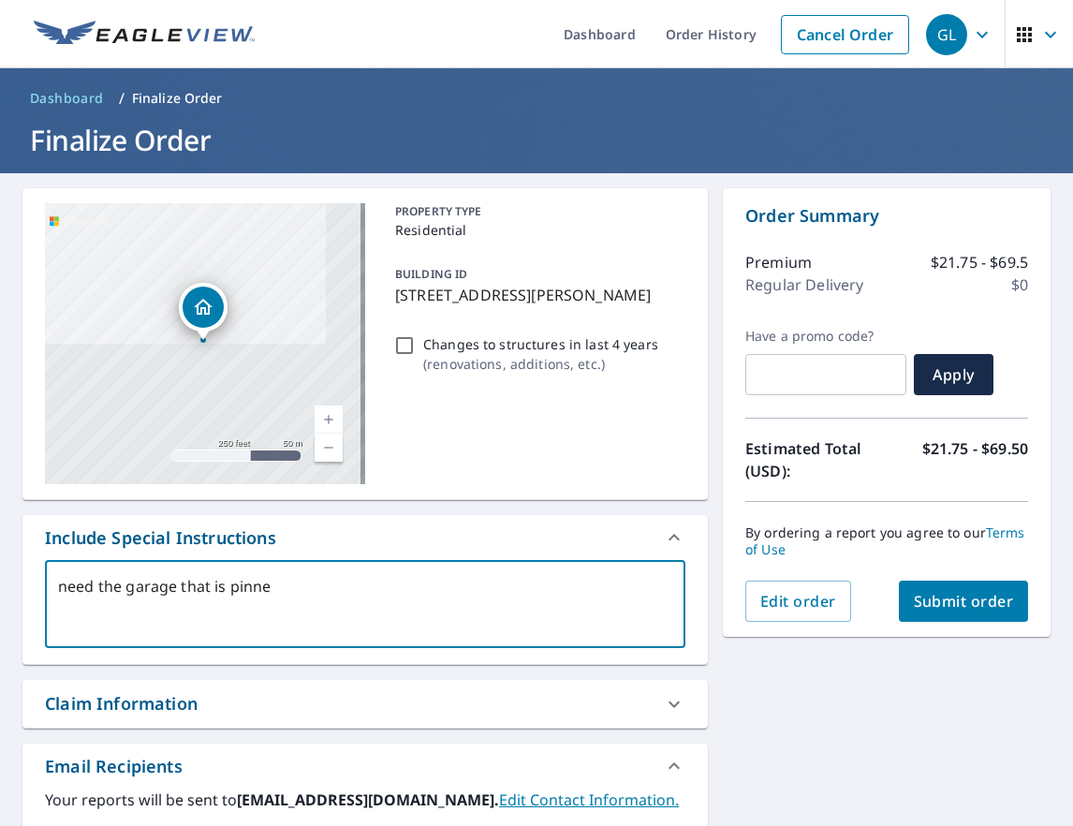
type textarea "need the garage that is pinned"
type textarea "x"
checkbox input "true"
type textarea "need the garage that is pinned"
type textarea "x"
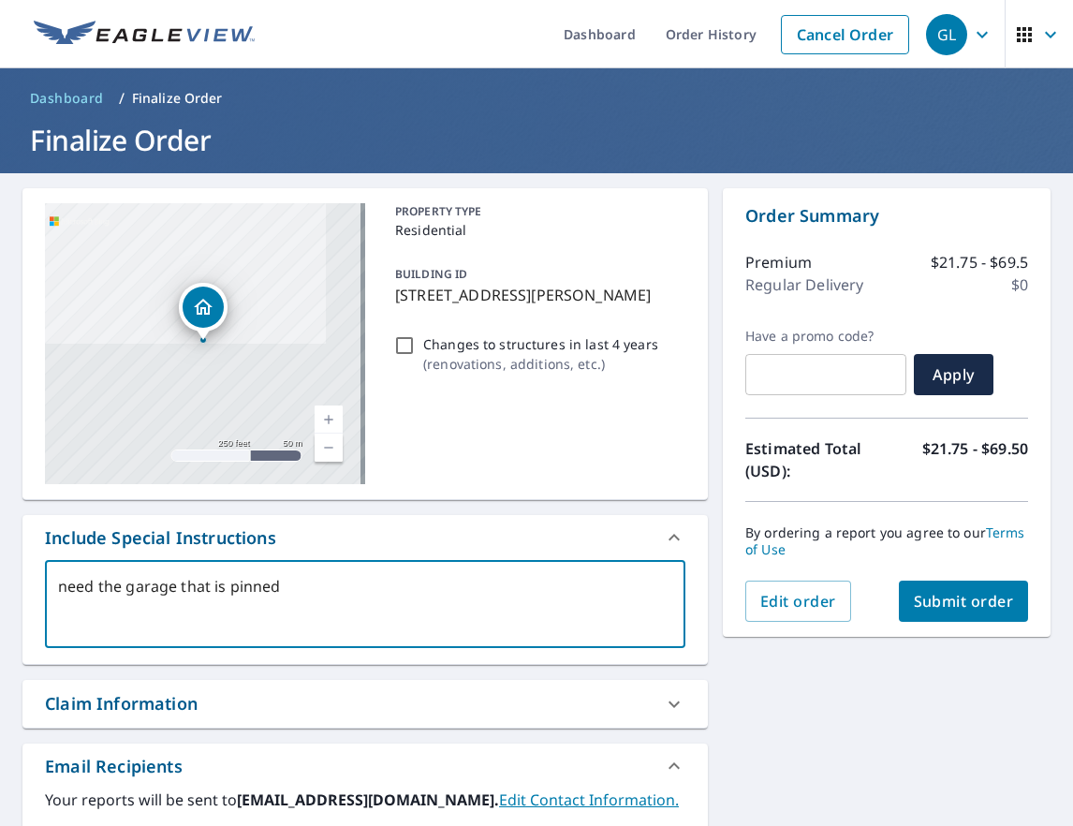
checkbox input "true"
type textarea "need the garage that is pinned a"
type textarea "x"
checkbox input "true"
type textarea "need the garage that is pinned an"
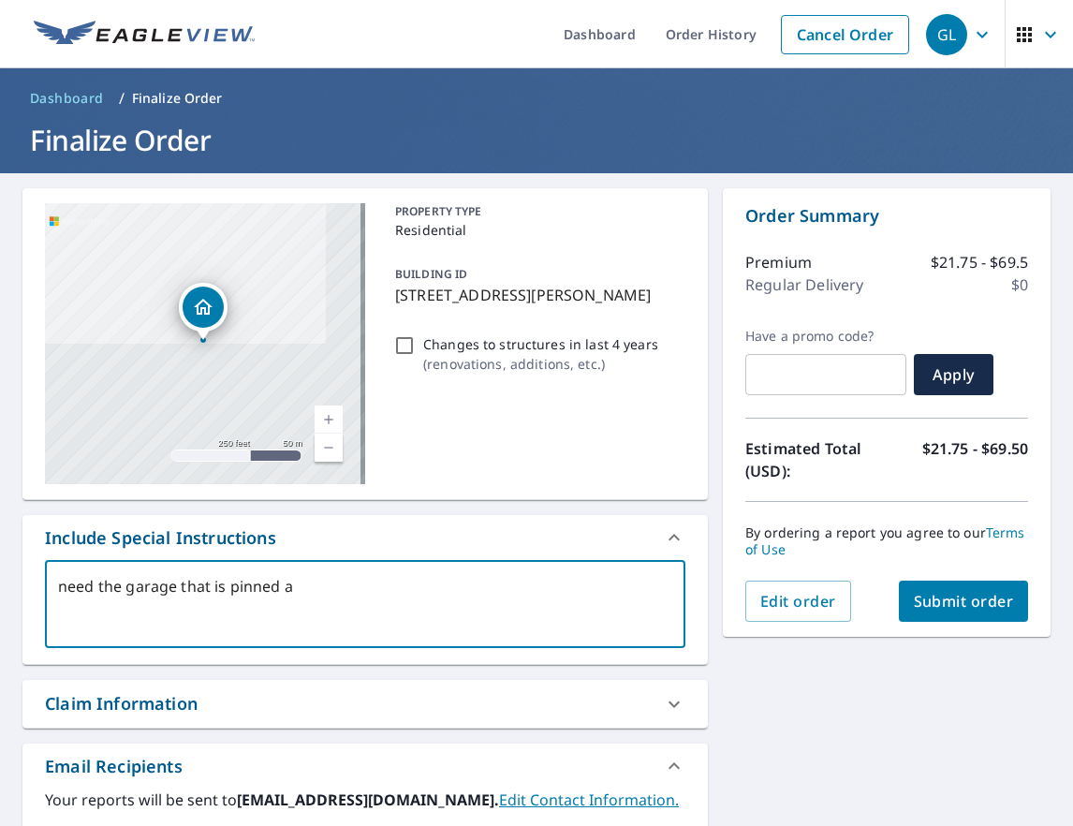
type textarea "x"
checkbox input "true"
type textarea "need the garage that is pinned and"
type textarea "x"
checkbox input "true"
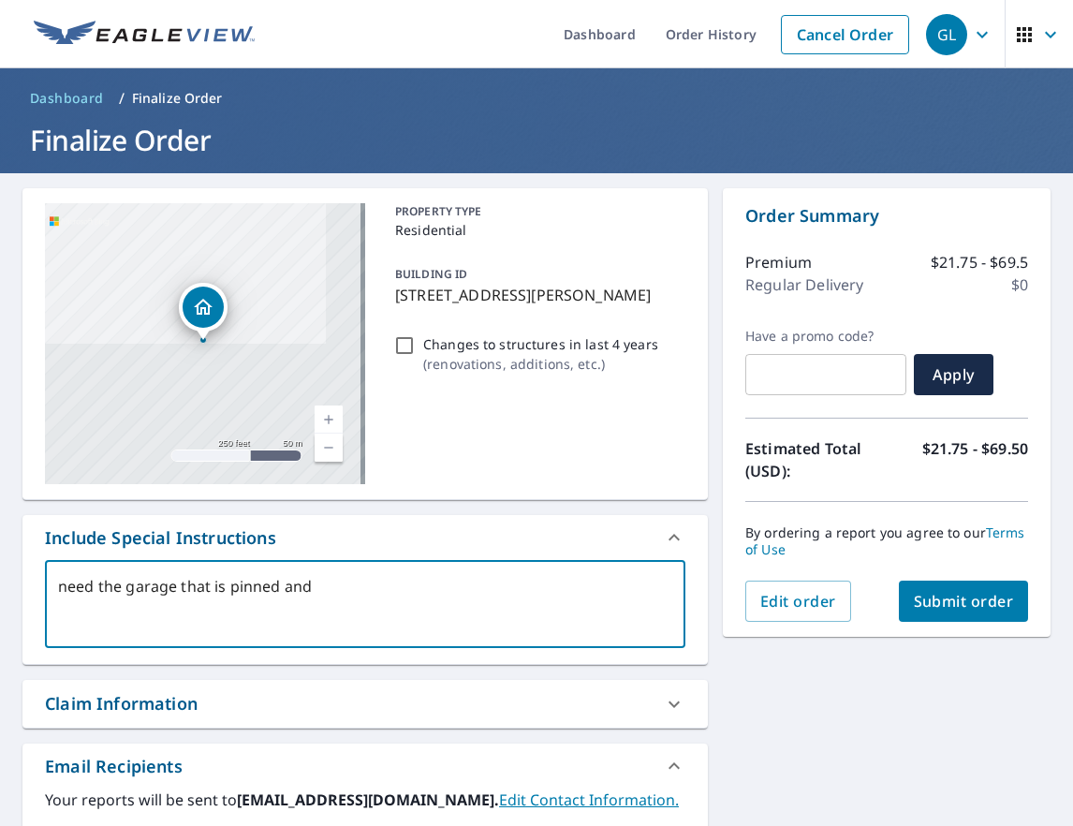
type textarea "need the garage that is pinned and"
type textarea "x"
checkbox input "true"
type textarea "need the garage that is pinned and s"
type textarea "x"
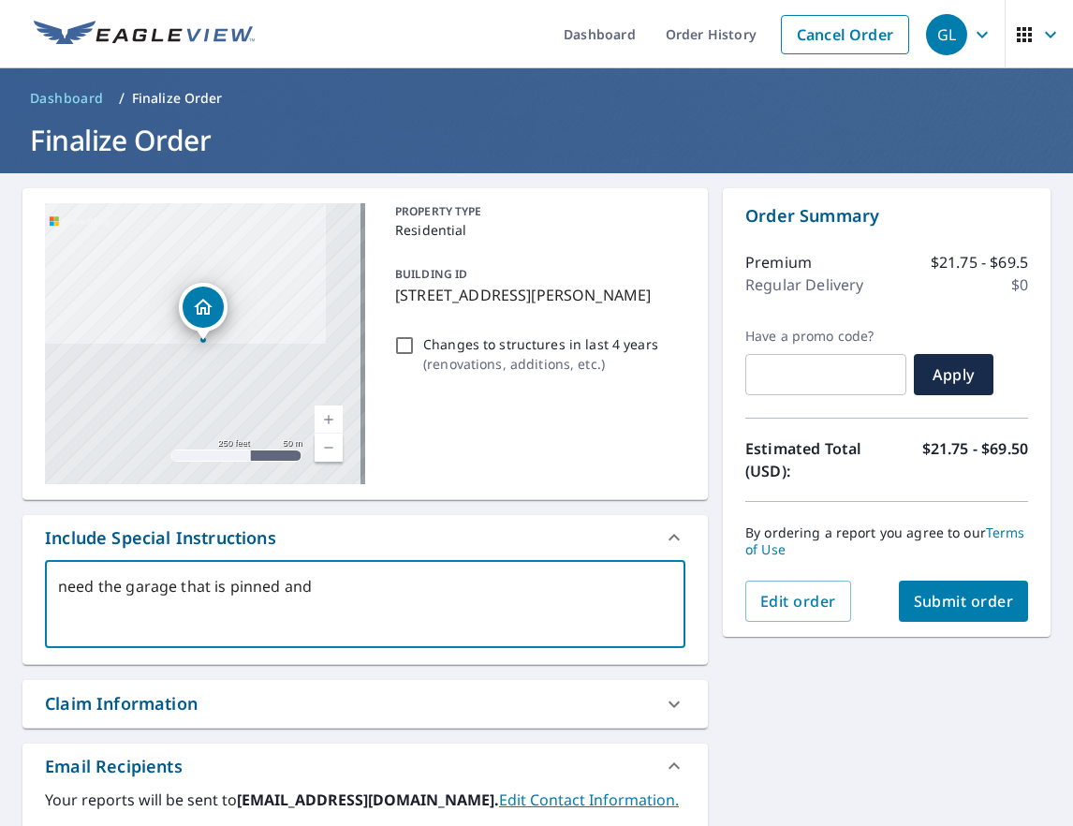
checkbox input "true"
type textarea "need the garage that is pinned and sh"
type textarea "x"
checkbox input "true"
type textarea "need the garage that is pinned and she"
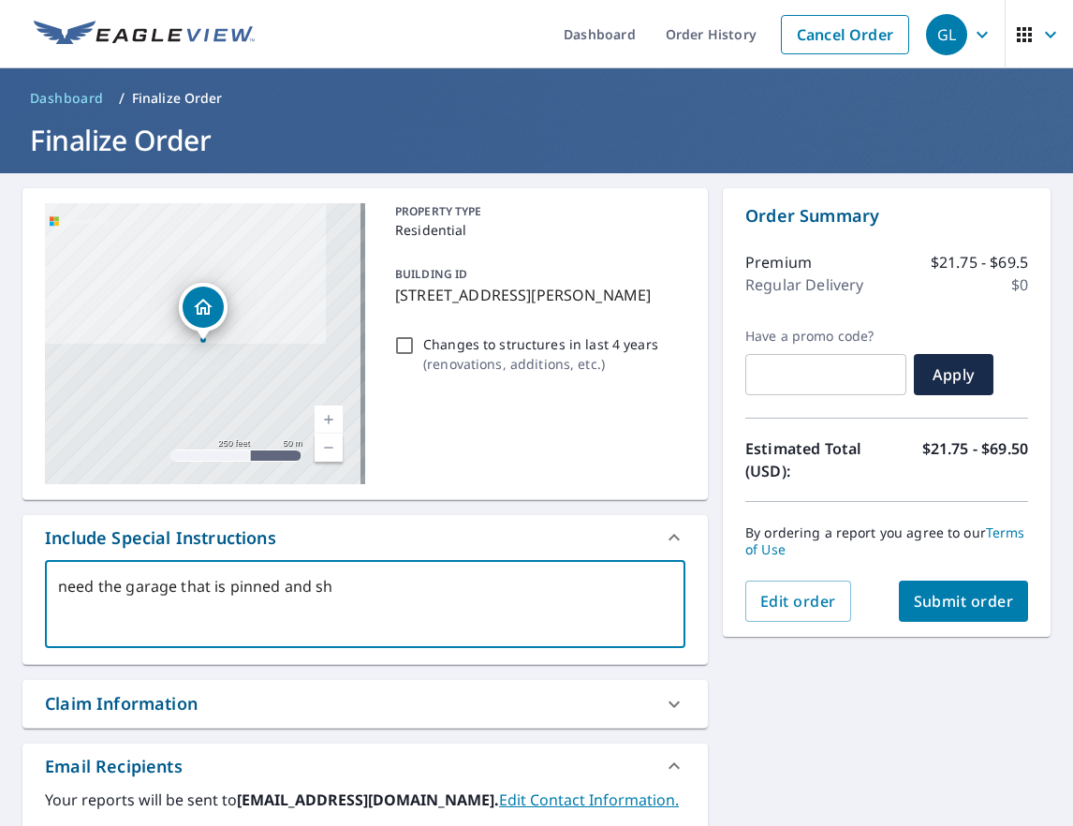
type textarea "x"
checkbox input "true"
type textarea "need the garage that is pinned and shed"
type textarea "x"
checkbox input "true"
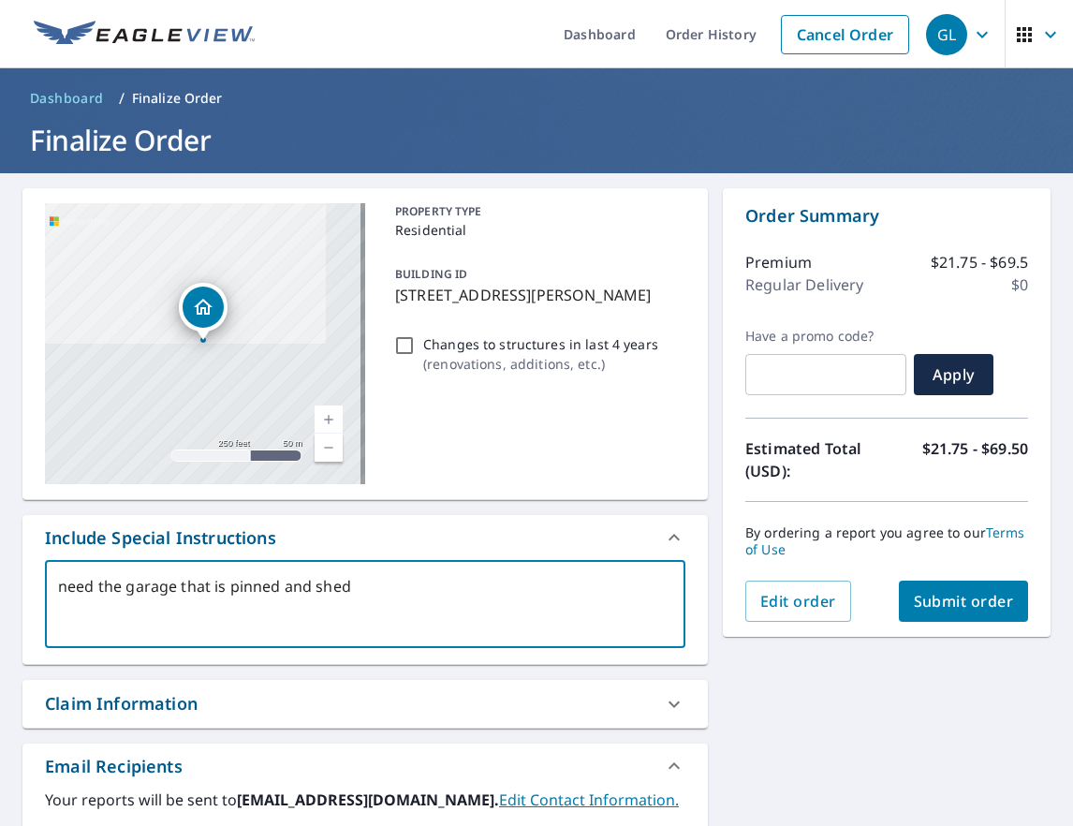
type textarea "need the garage that is pinned and shed"
type textarea "x"
checkbox input "true"
type textarea "need the garage that is pinned and shed n"
type textarea "x"
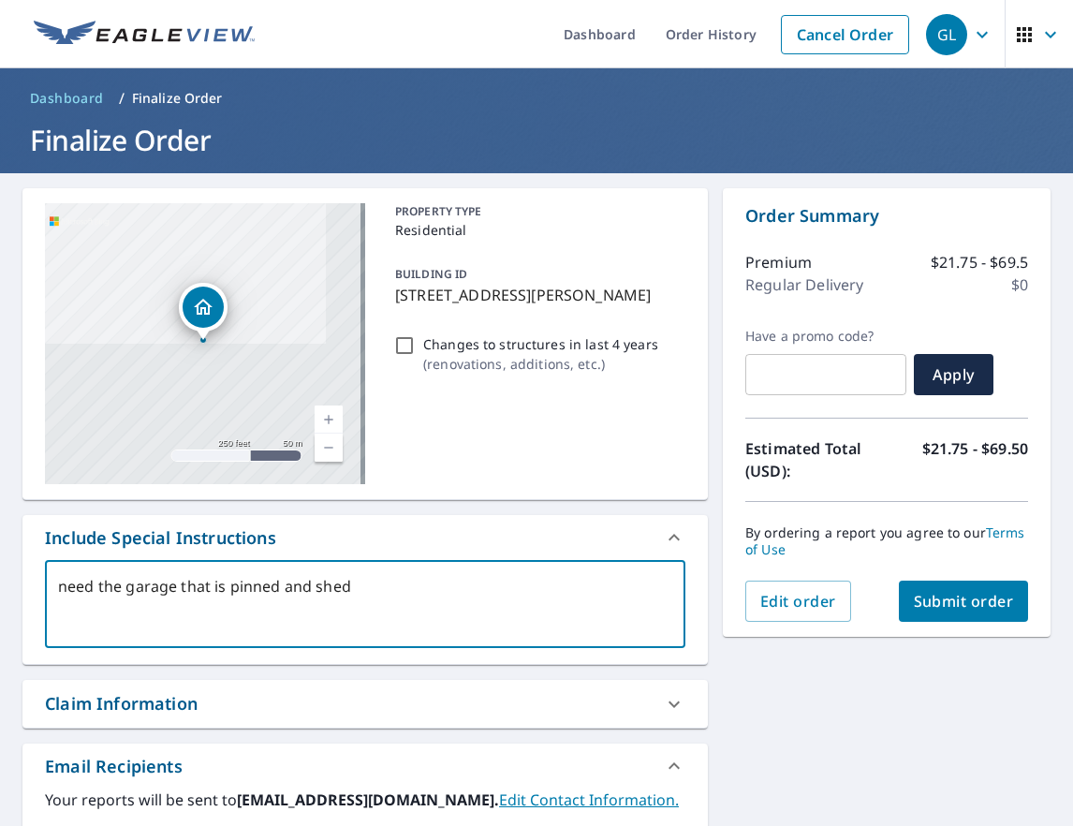
checkbox input "true"
type textarea "need the garage that is pinned and shed ne"
type textarea "x"
checkbox input "true"
type textarea "need the garage that is pinned and shed nex"
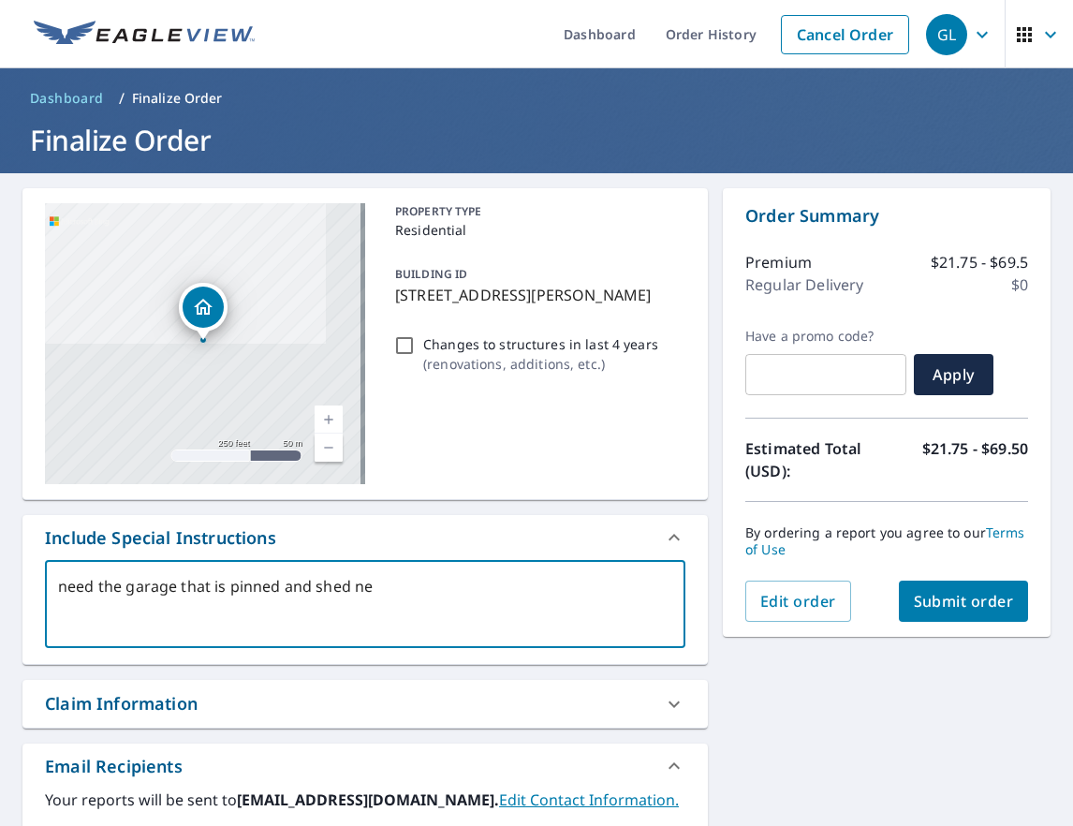
type textarea "x"
checkbox input "true"
type textarea "need the garage that is pinned and shed next"
type textarea "x"
checkbox input "true"
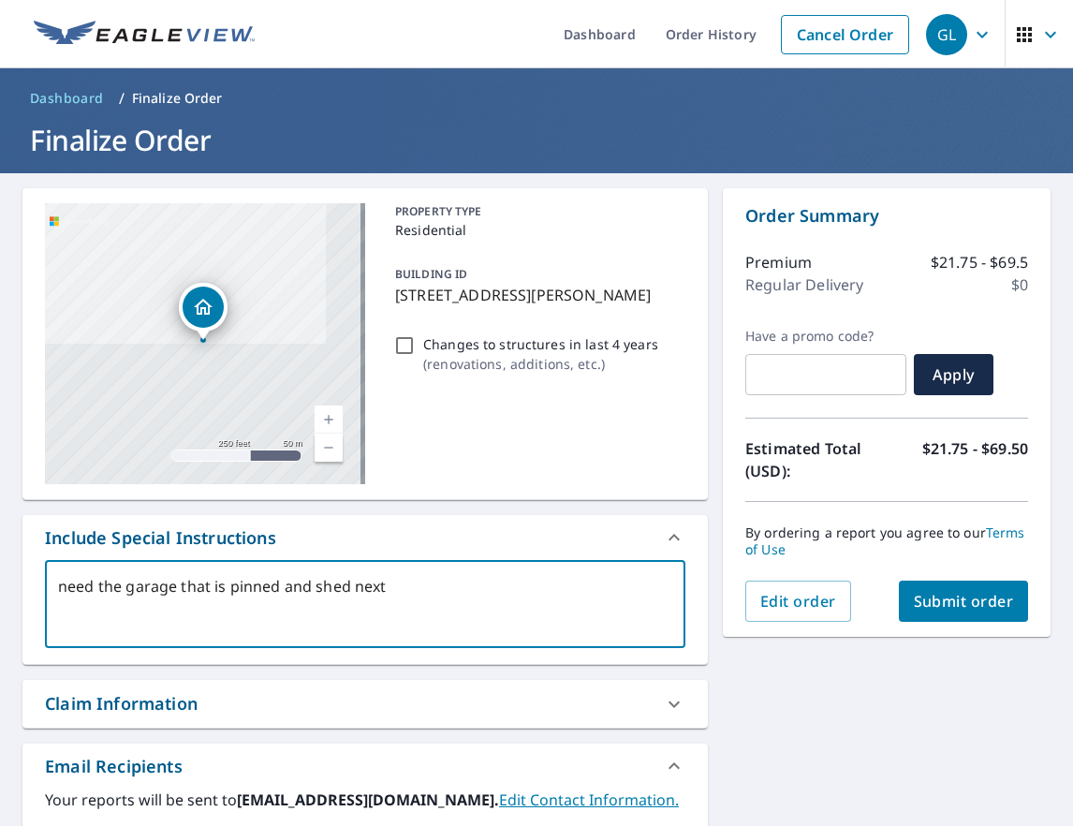
type textarea "need the garage that is pinned and shed next"
type textarea "x"
checkbox input "true"
type textarea "need the garage that is pinned and shed next t"
type textarea "x"
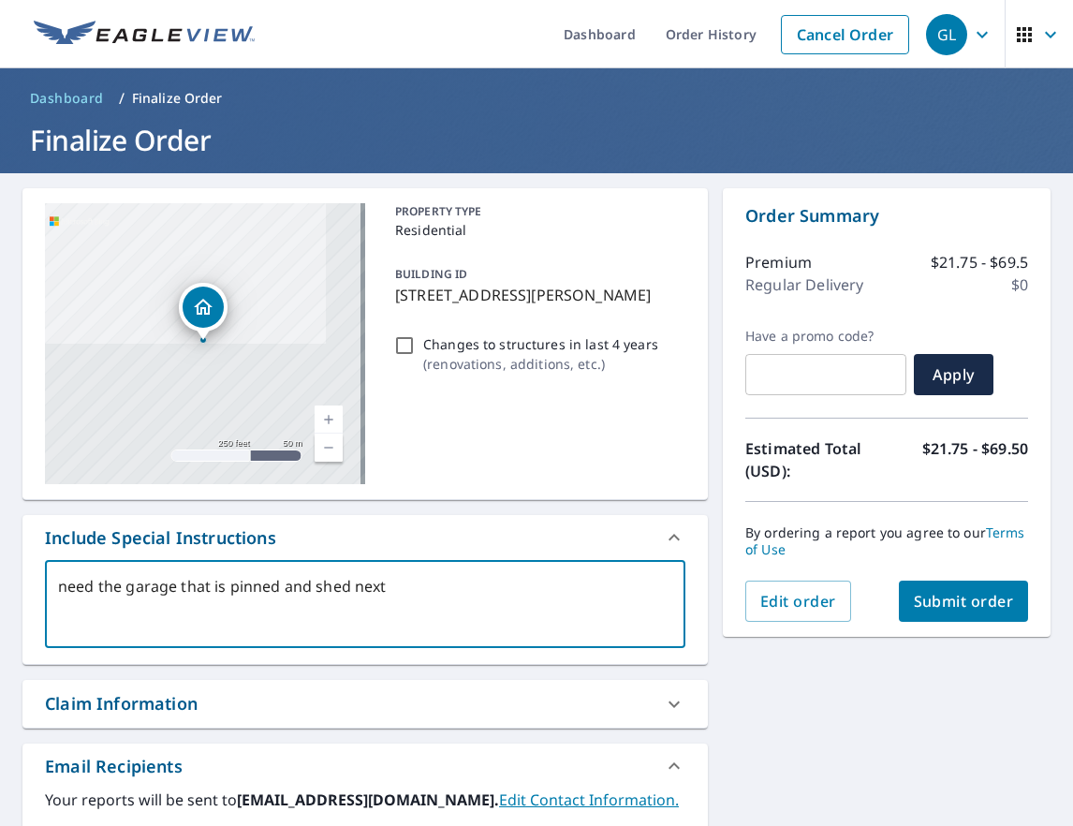
checkbox input "true"
type textarea "need the garage that is pinned and shed next to"
type textarea "x"
checkbox input "true"
type textarea "need the garage that is pinned and shed next to"
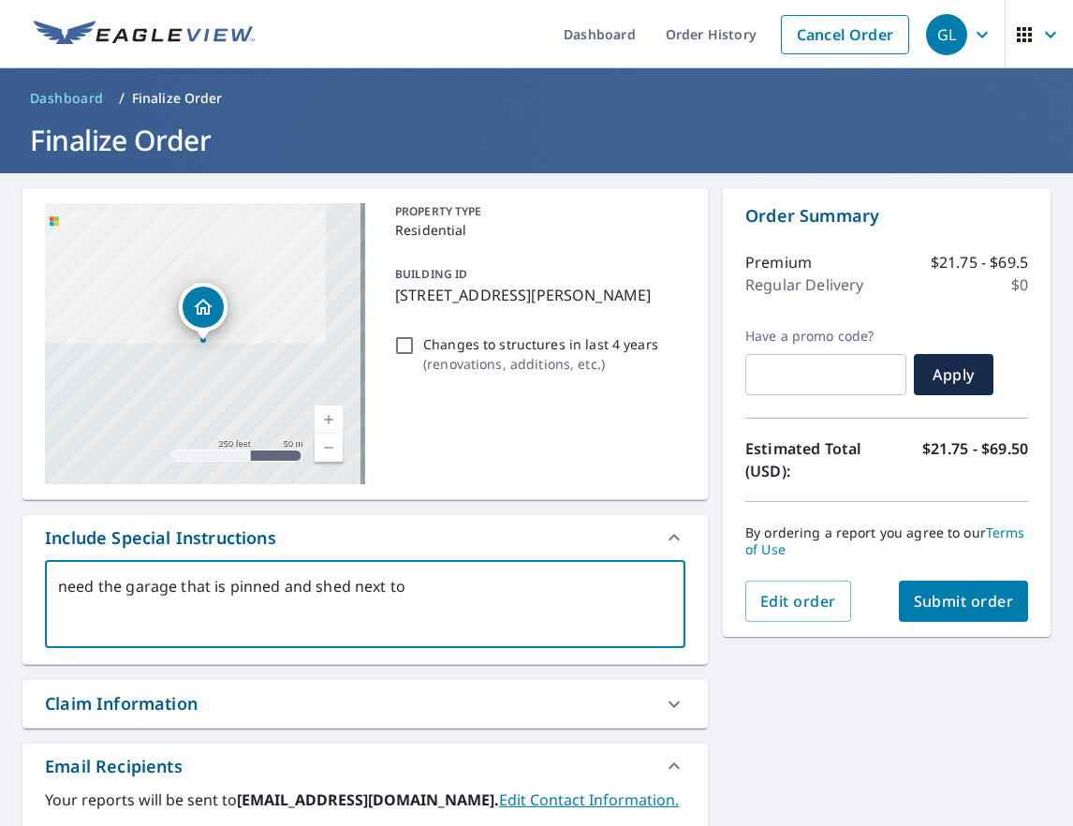
type textarea "x"
checkbox input "true"
type textarea "need the garage that is pinned and shed next to i"
type textarea "x"
checkbox input "true"
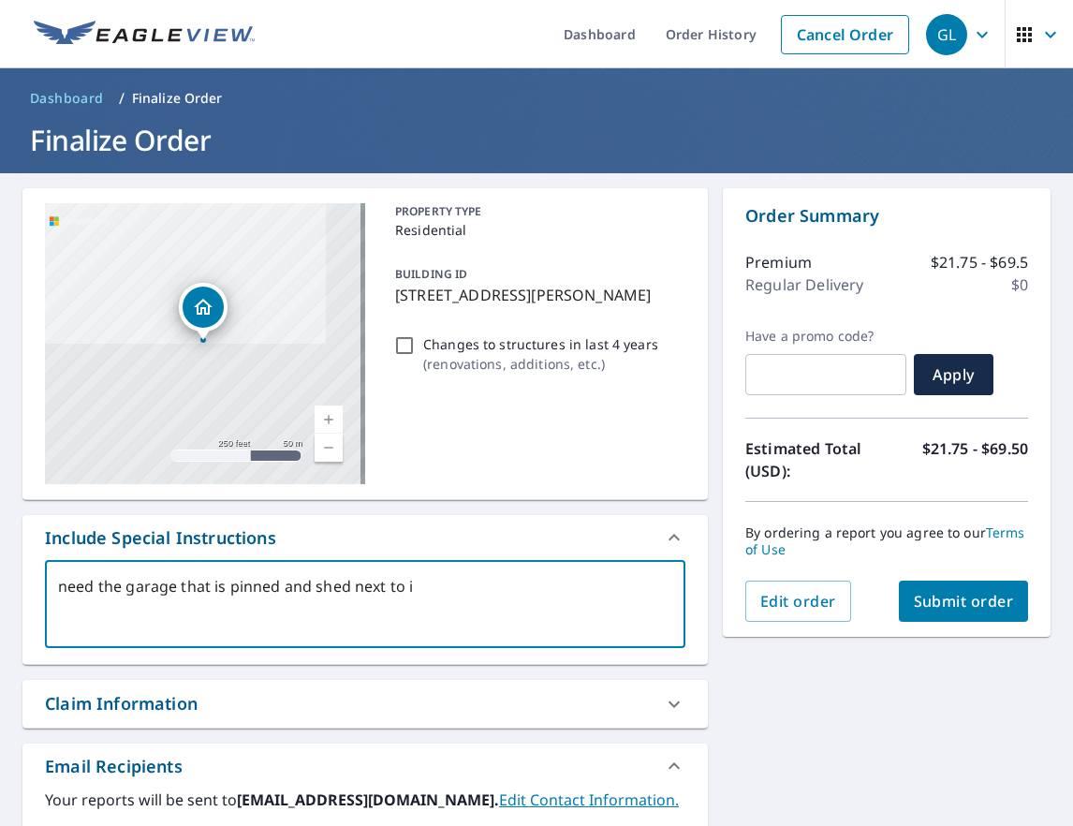
type textarea "need the garage that is pinned and shed next to it"
type textarea "x"
checkbox input "true"
type textarea "need the garage that is pinned and shed next to it."
type textarea "x"
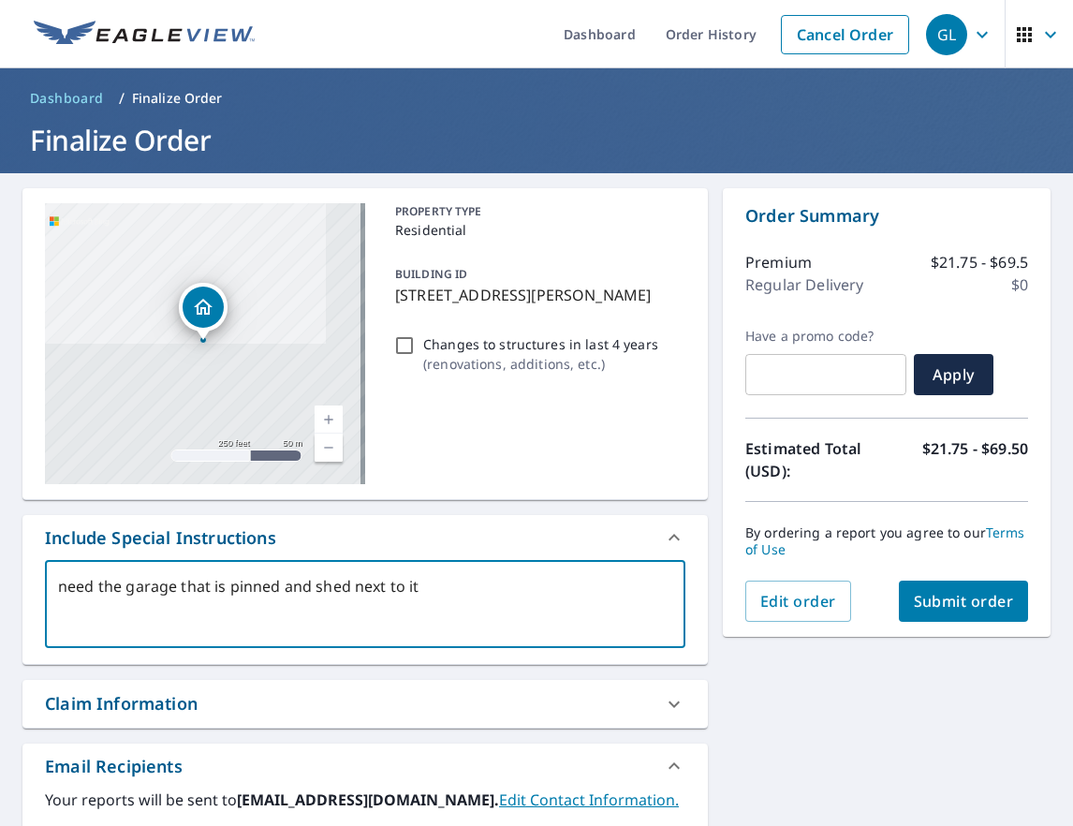
checkbox input "true"
type textarea "need the garage that is pinned and shed next to it."
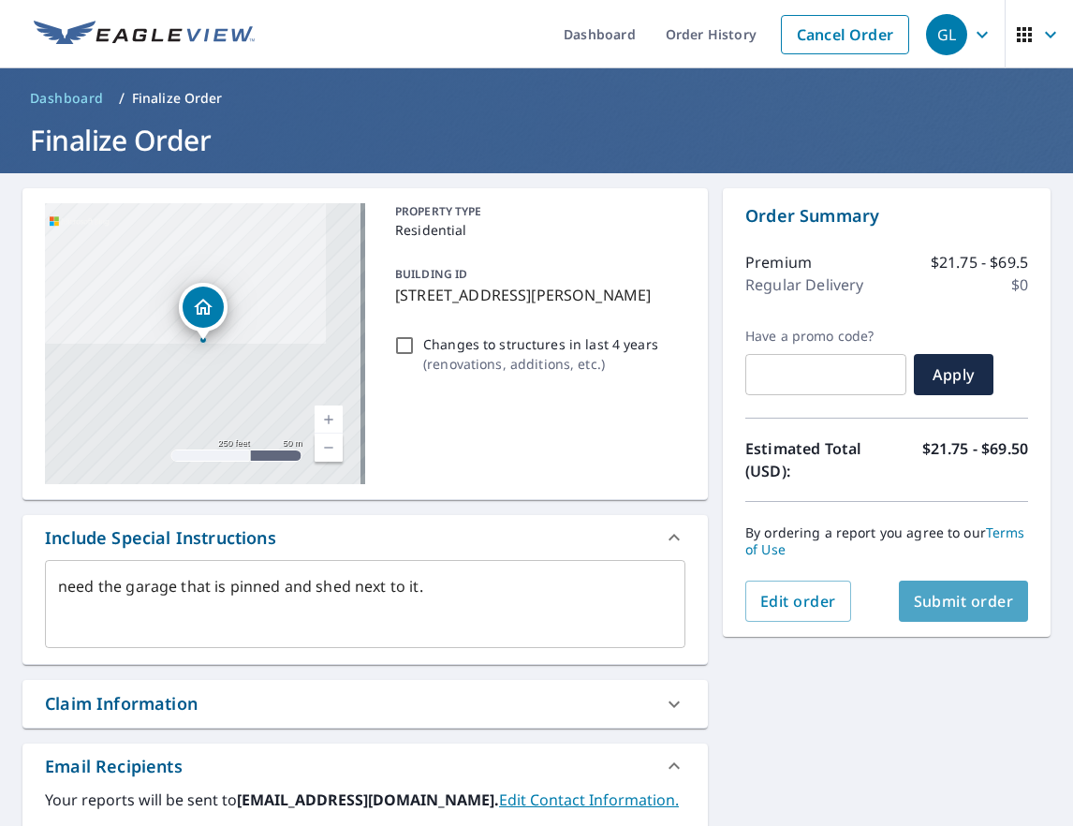
click at [960, 619] on button "Submit order" at bounding box center [964, 600] width 130 height 41
type textarea "x"
checkbox input "true"
